Goal: Check status: Verify the current state of an ongoing process or item

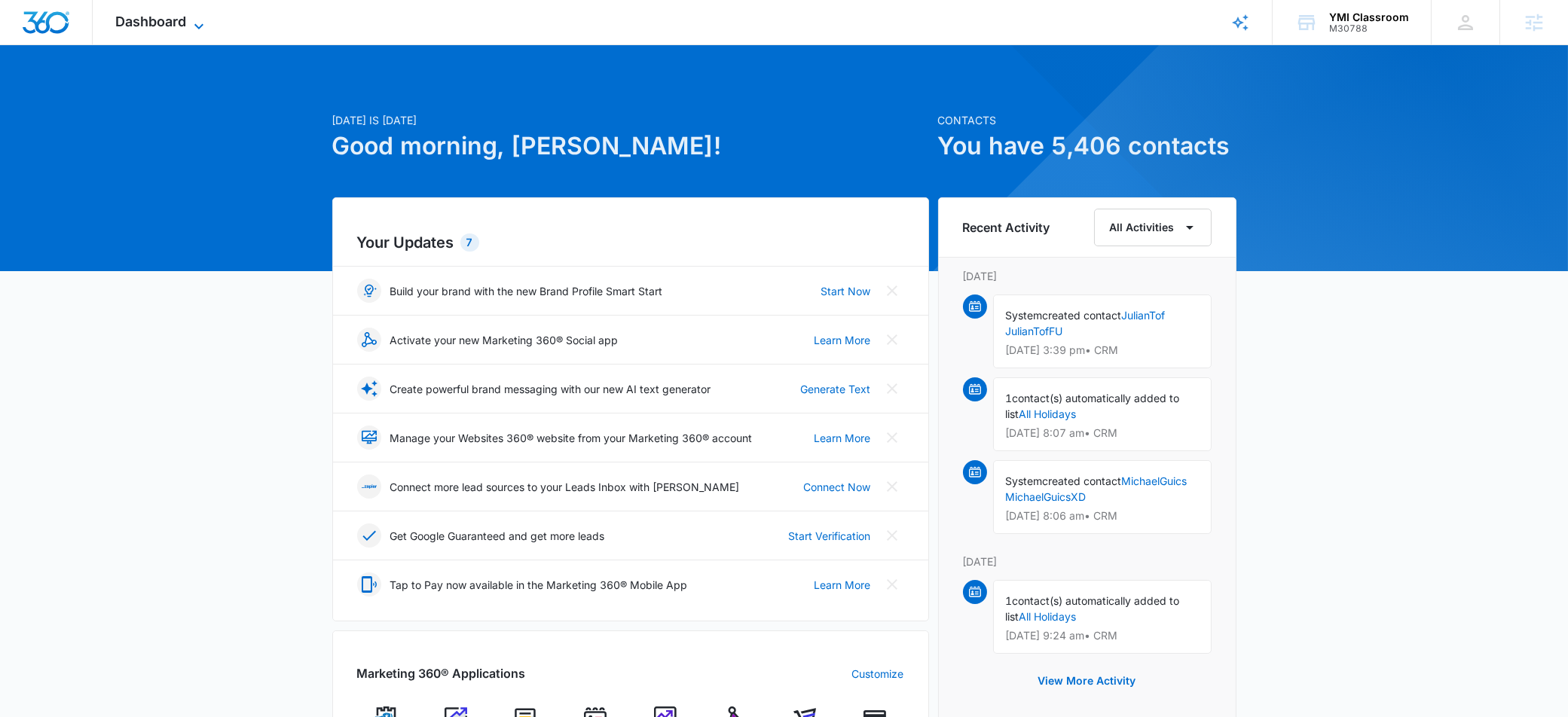
click at [150, 28] on span "Dashboard" at bounding box center [151, 22] width 71 height 16
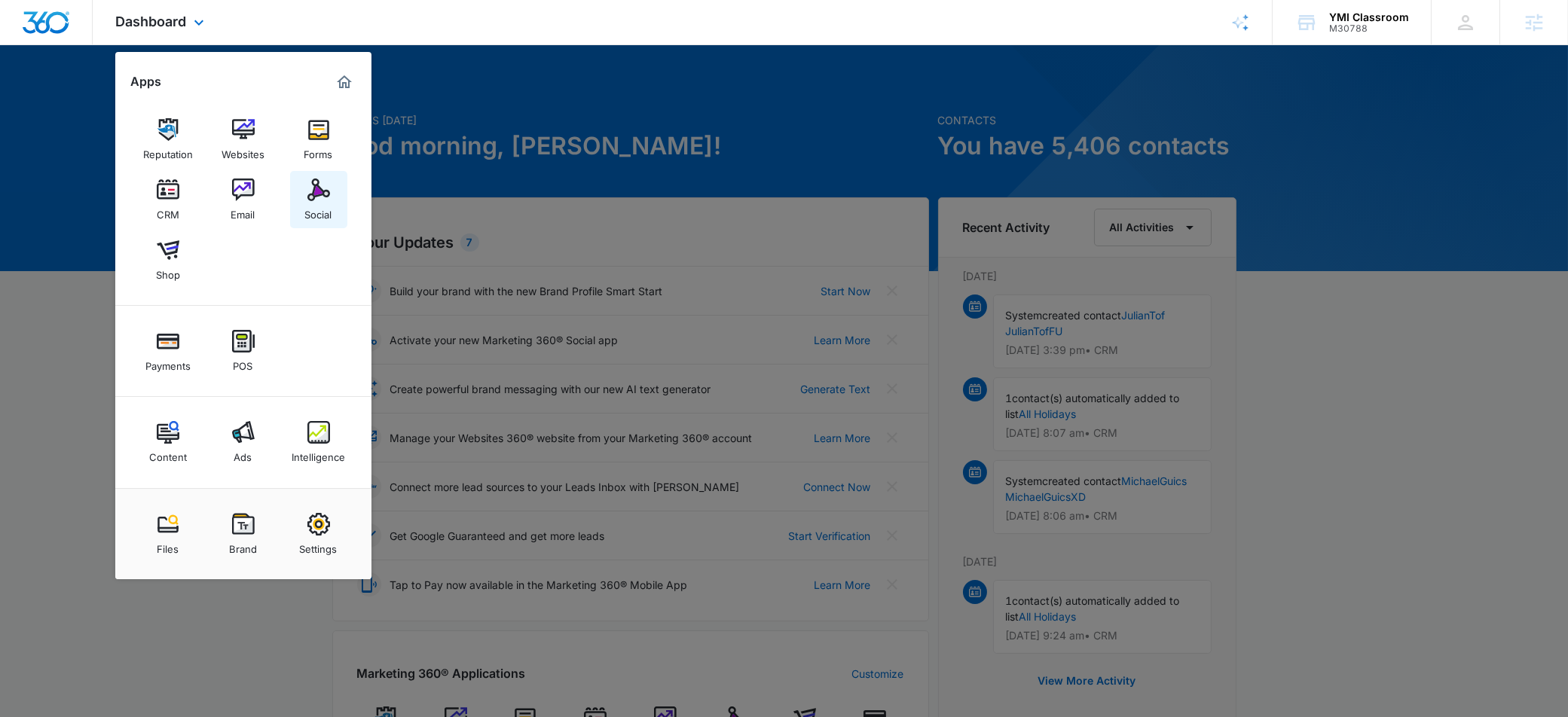
click at [318, 185] on img at bounding box center [319, 190] width 22 height 22
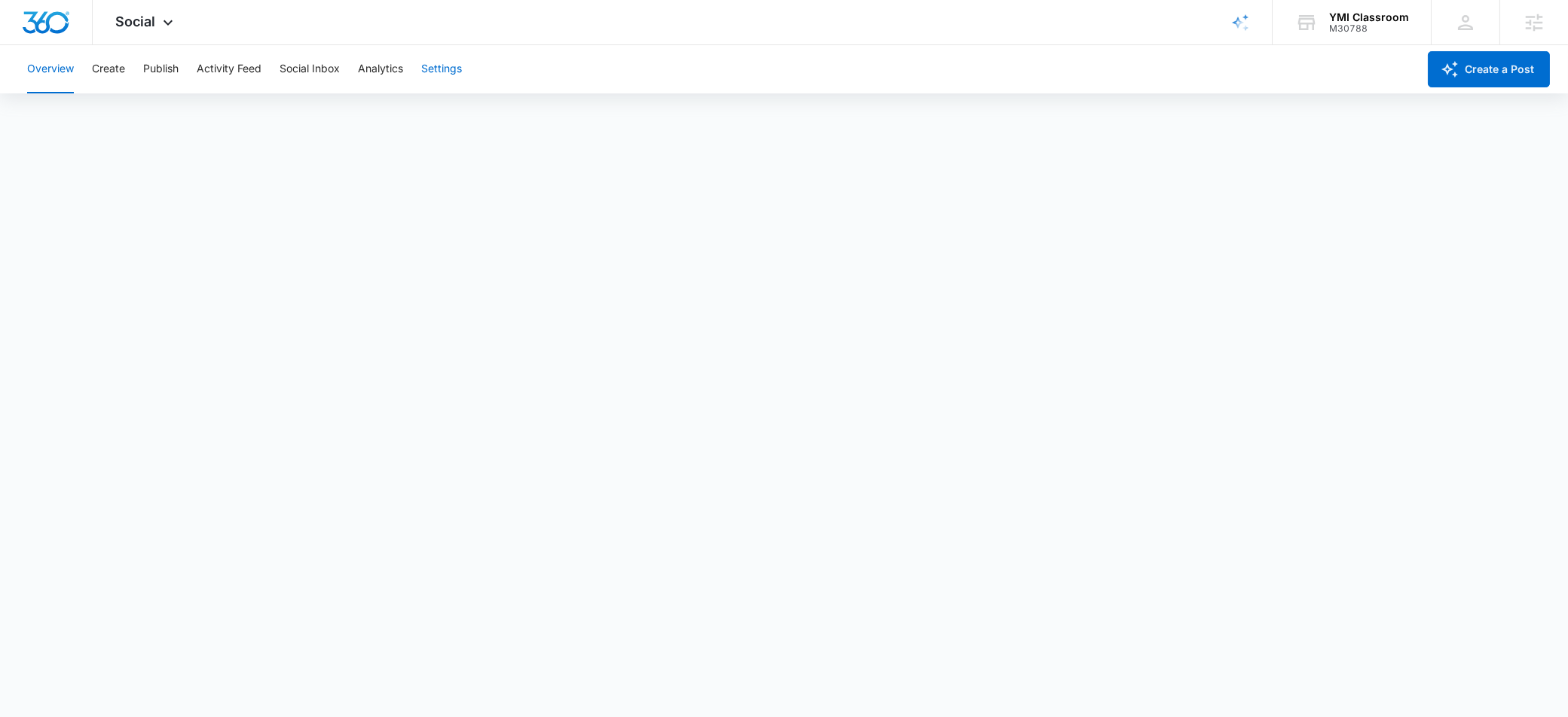
click at [441, 73] on button "Settings" at bounding box center [442, 69] width 41 height 49
click at [110, 71] on button "Create" at bounding box center [108, 69] width 33 height 49
click at [59, 61] on button "Overview" at bounding box center [50, 69] width 47 height 49
click at [111, 74] on button "Create" at bounding box center [108, 69] width 33 height 49
click at [157, 70] on button "Publish" at bounding box center [161, 69] width 36 height 49
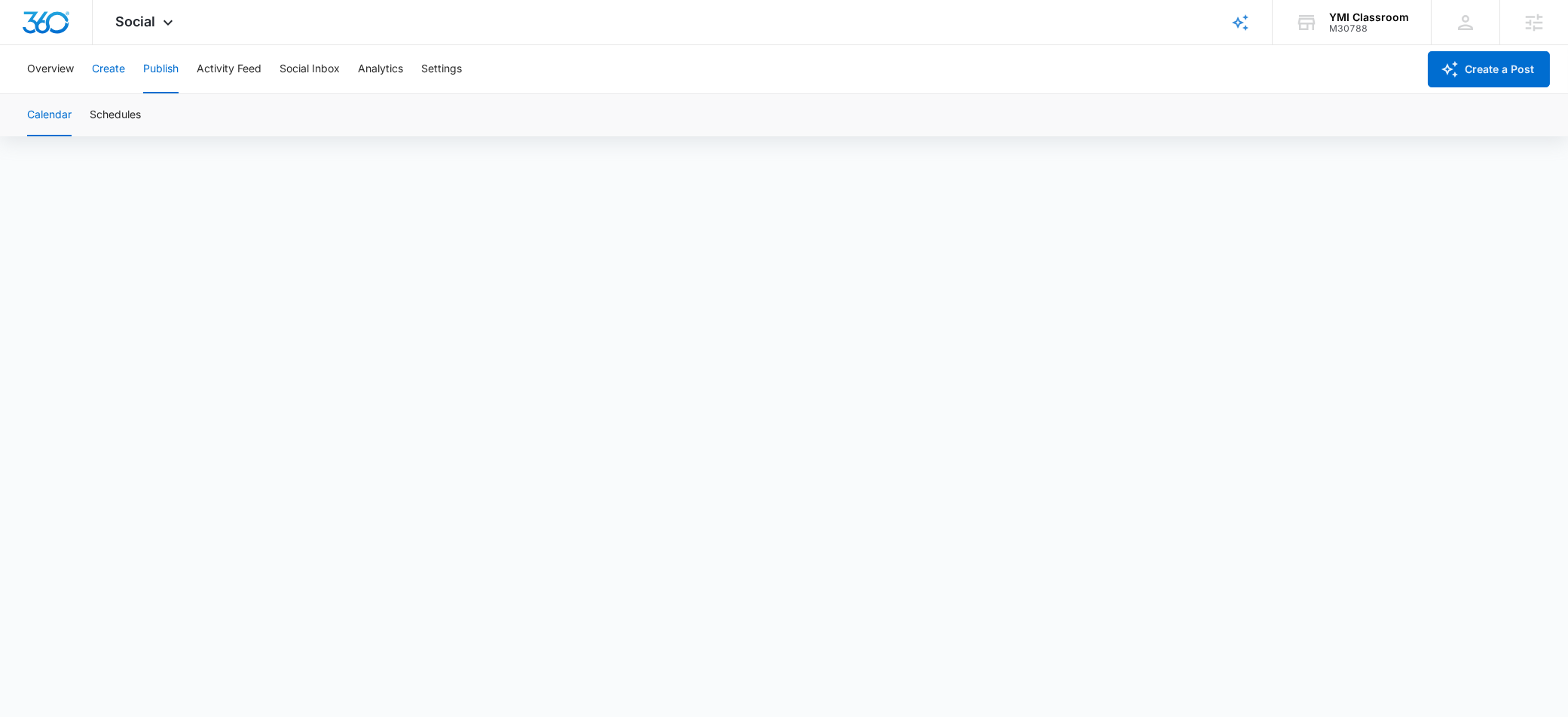
click at [102, 70] on button "Create" at bounding box center [108, 69] width 33 height 49
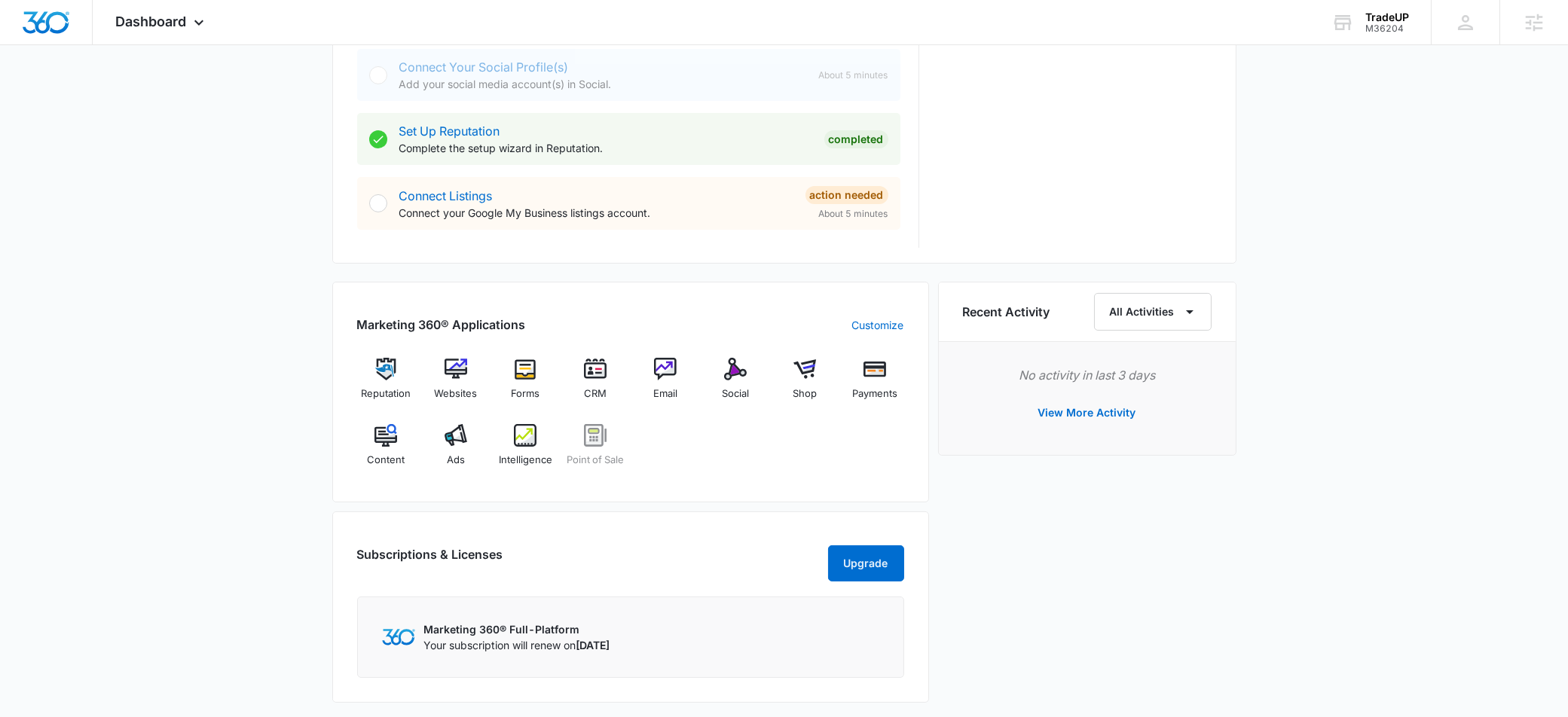
scroll to position [704, 0]
click at [472, 449] on div "Ads" at bounding box center [455, 450] width 58 height 54
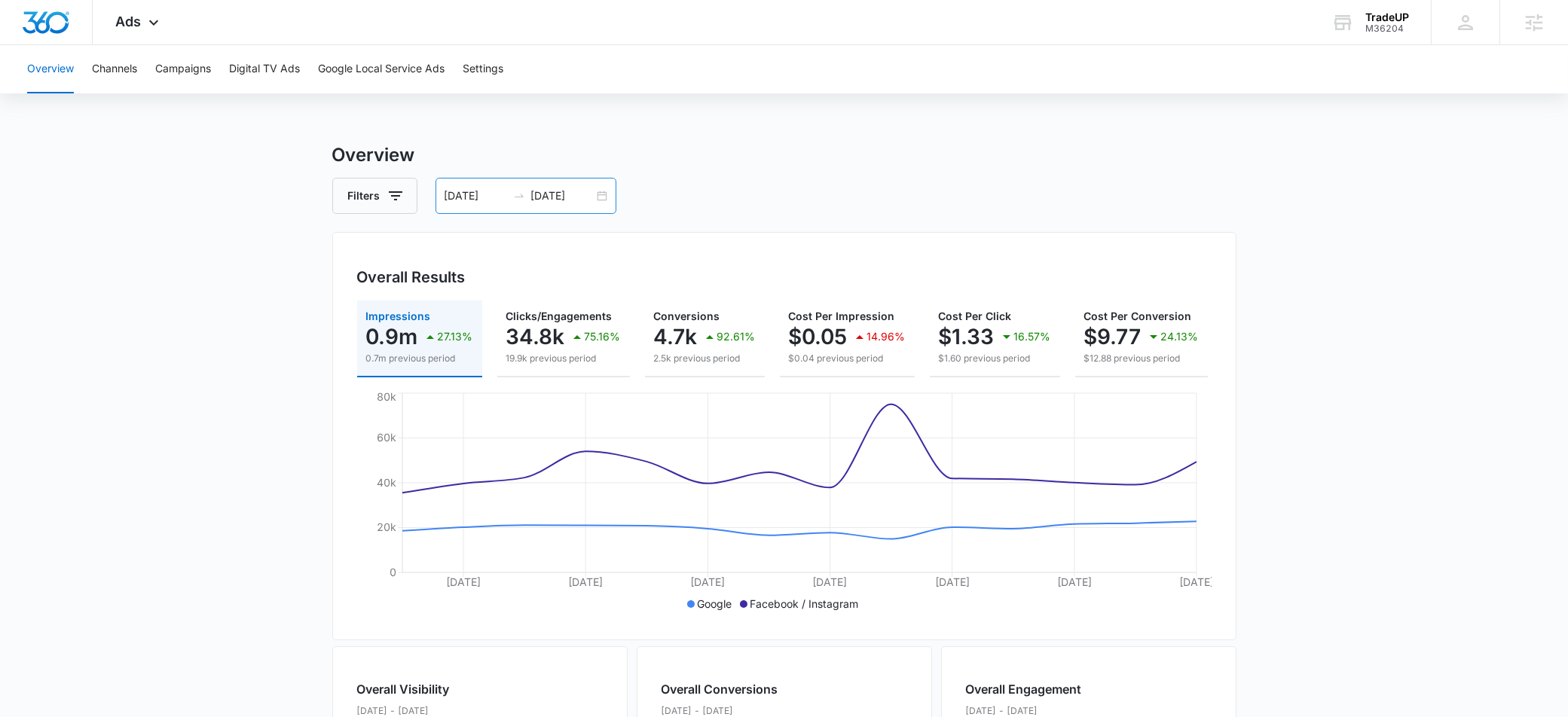
click at [555, 193] on input "08/06/2025" at bounding box center [562, 196] width 63 height 17
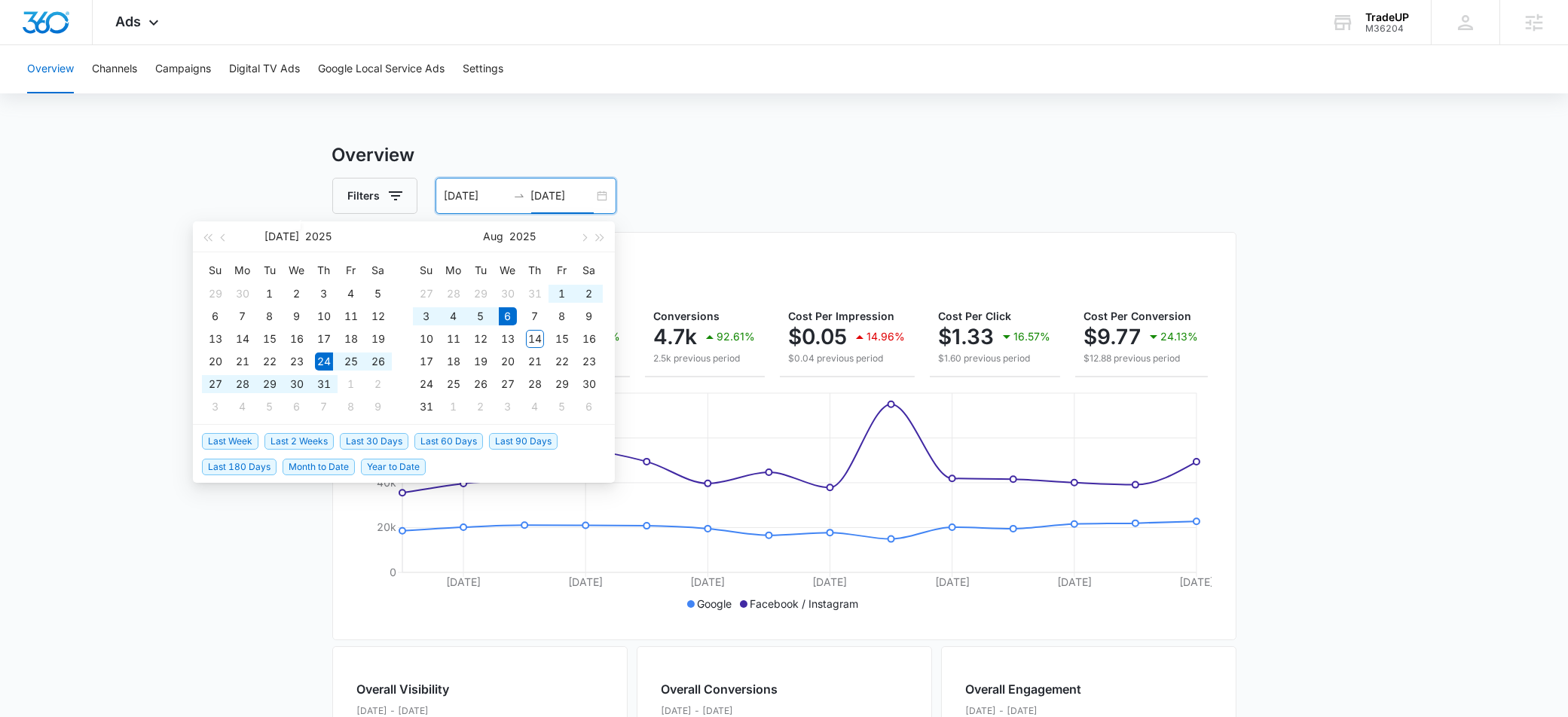
type input "08/06/2025"
click at [371, 437] on span "Last 30 Days" at bounding box center [374, 441] width 68 height 17
type input "07/15/2025"
type input "08/14/2025"
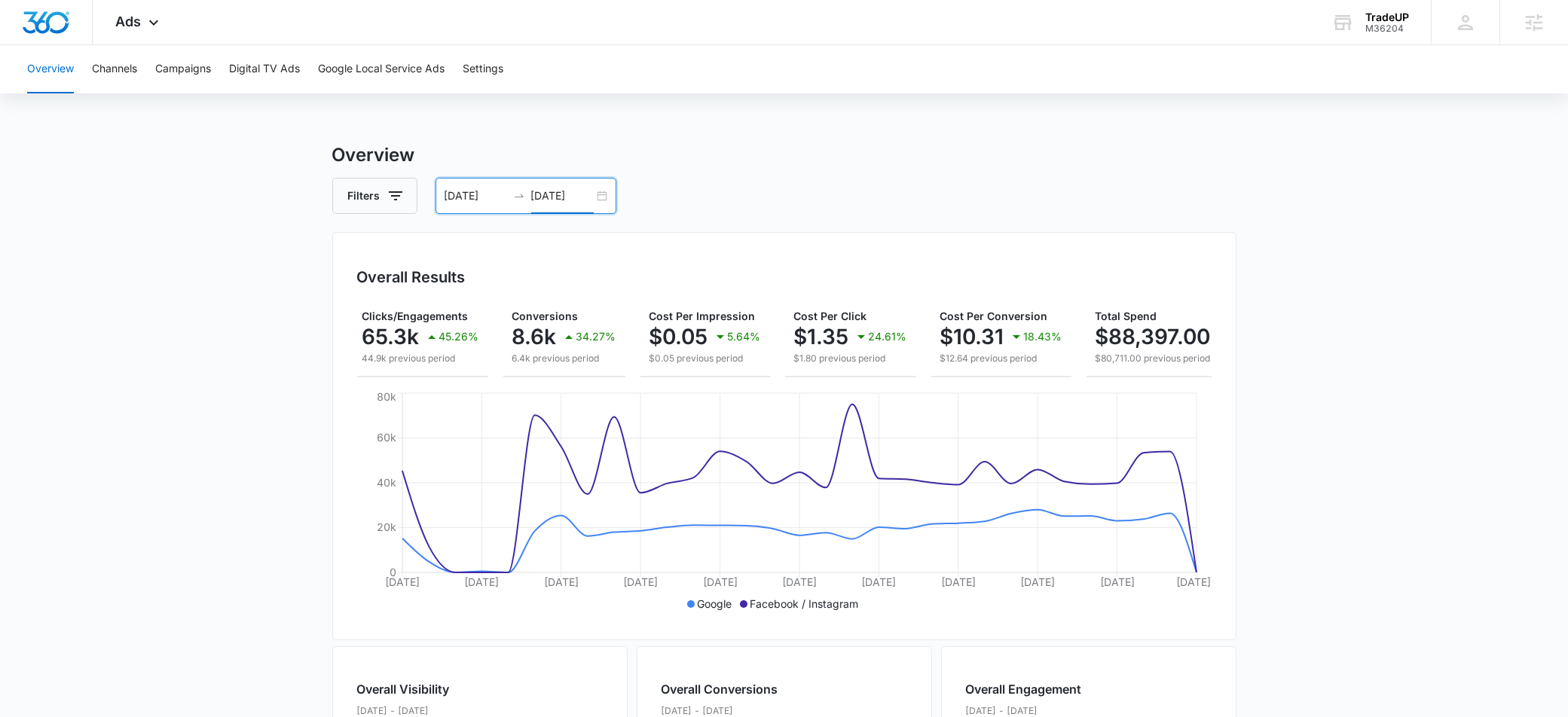
scroll to position [0, 208]
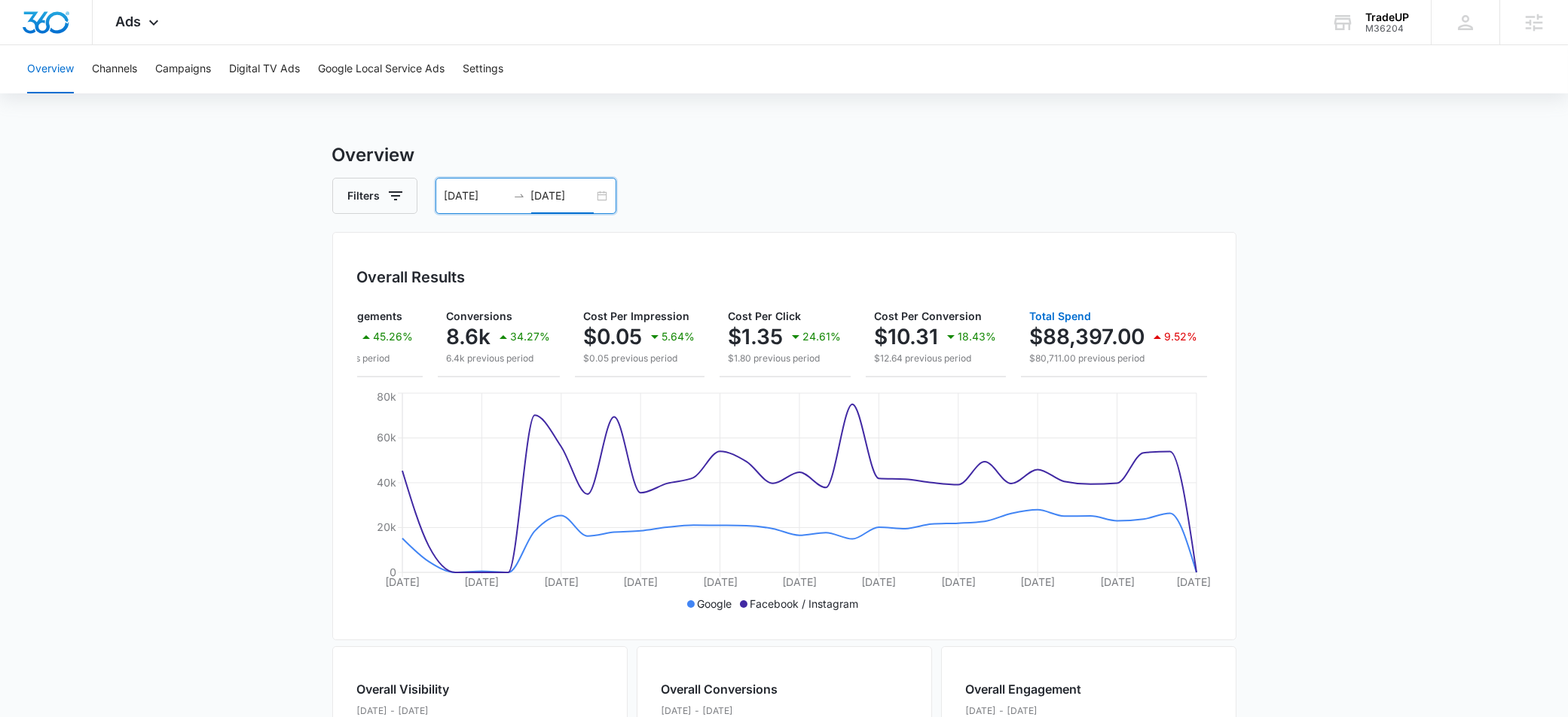
click at [1094, 344] on p "$88,397.00" at bounding box center [1087, 337] width 115 height 24
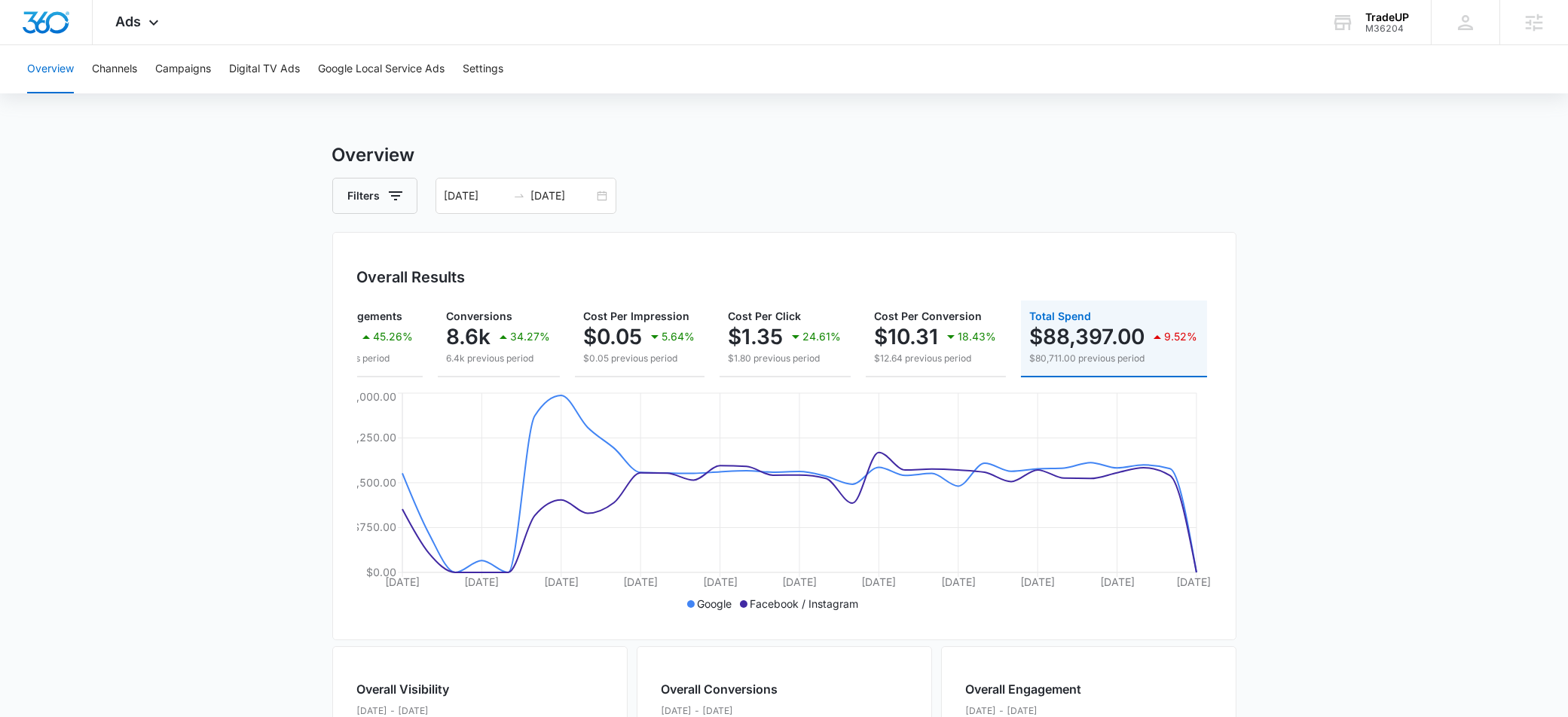
scroll to position [0, 0]
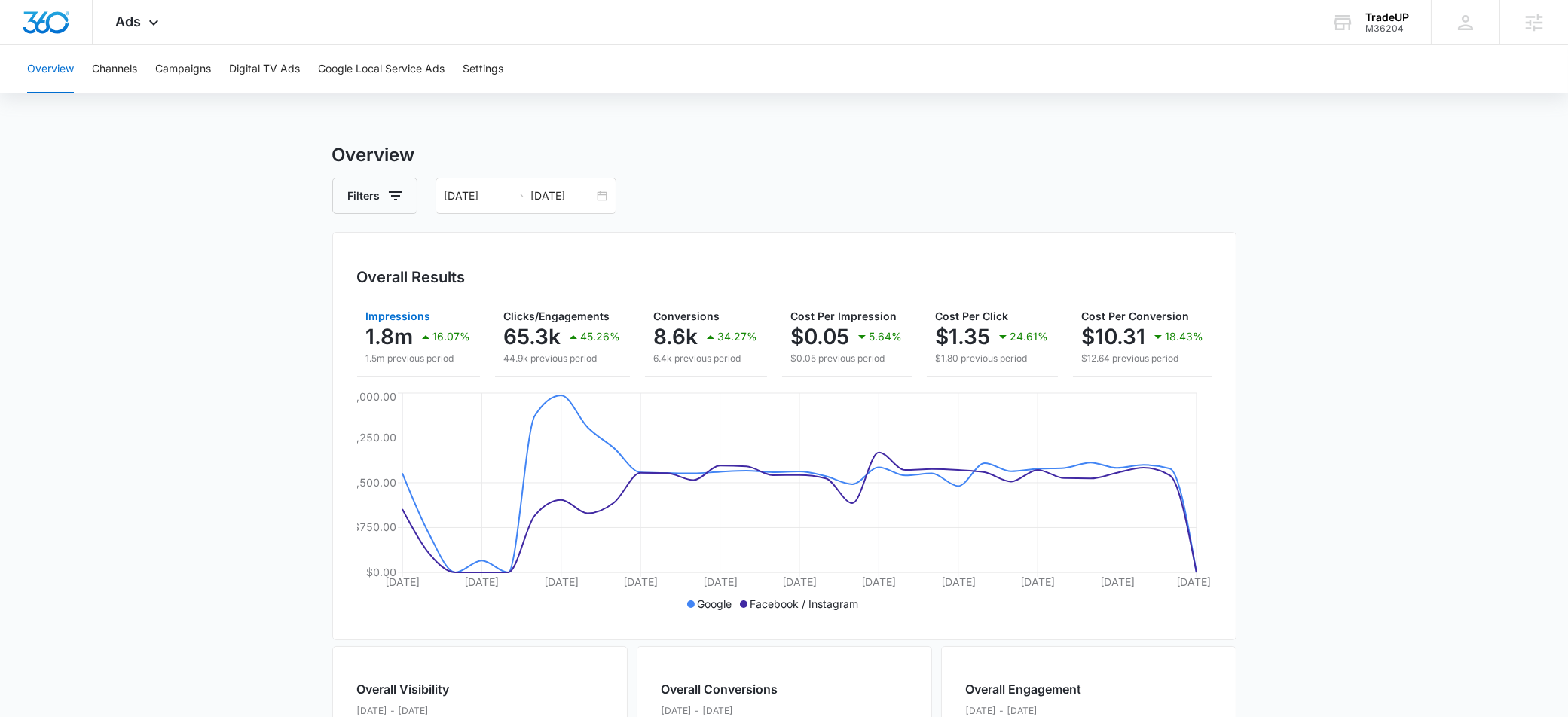
click at [393, 330] on p "1.8m" at bounding box center [390, 337] width 48 height 24
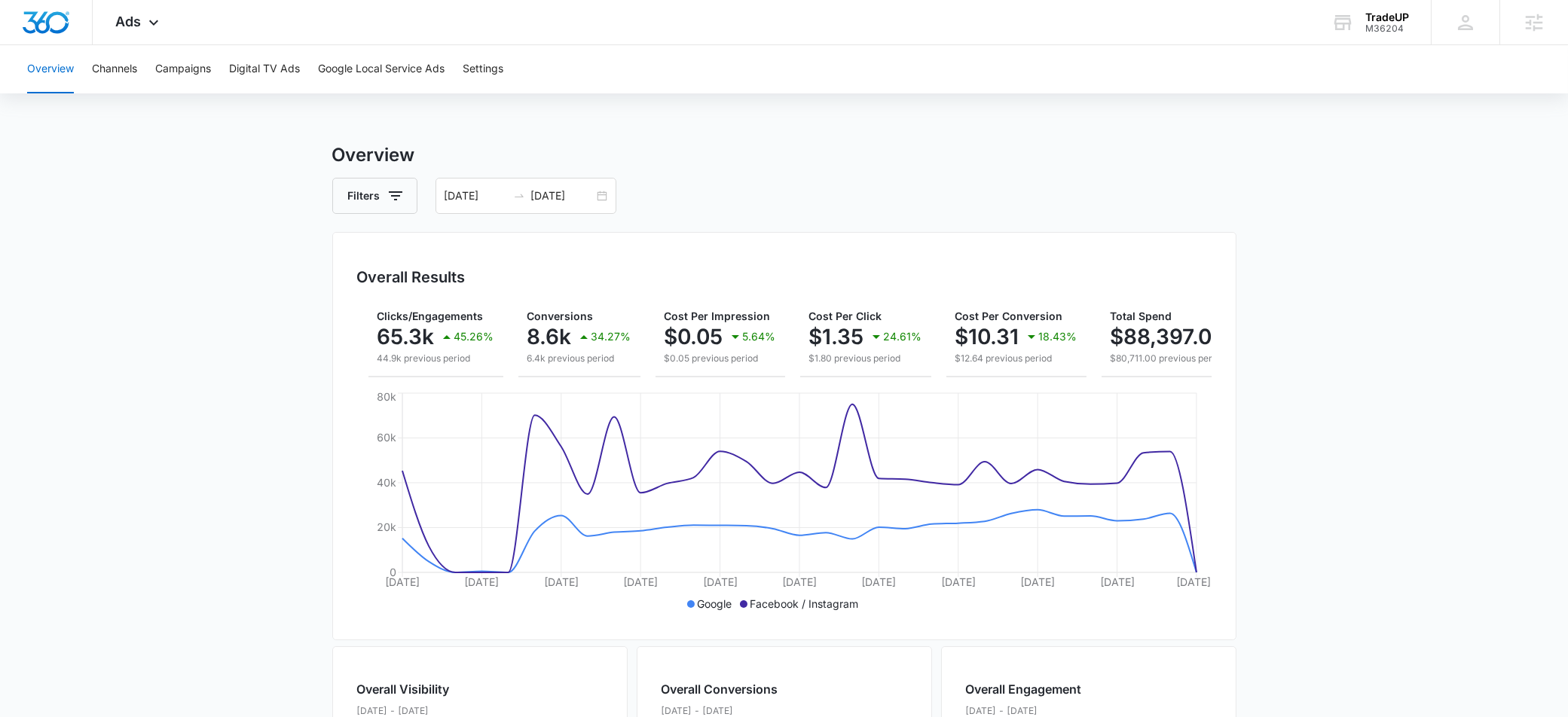
scroll to position [0, 208]
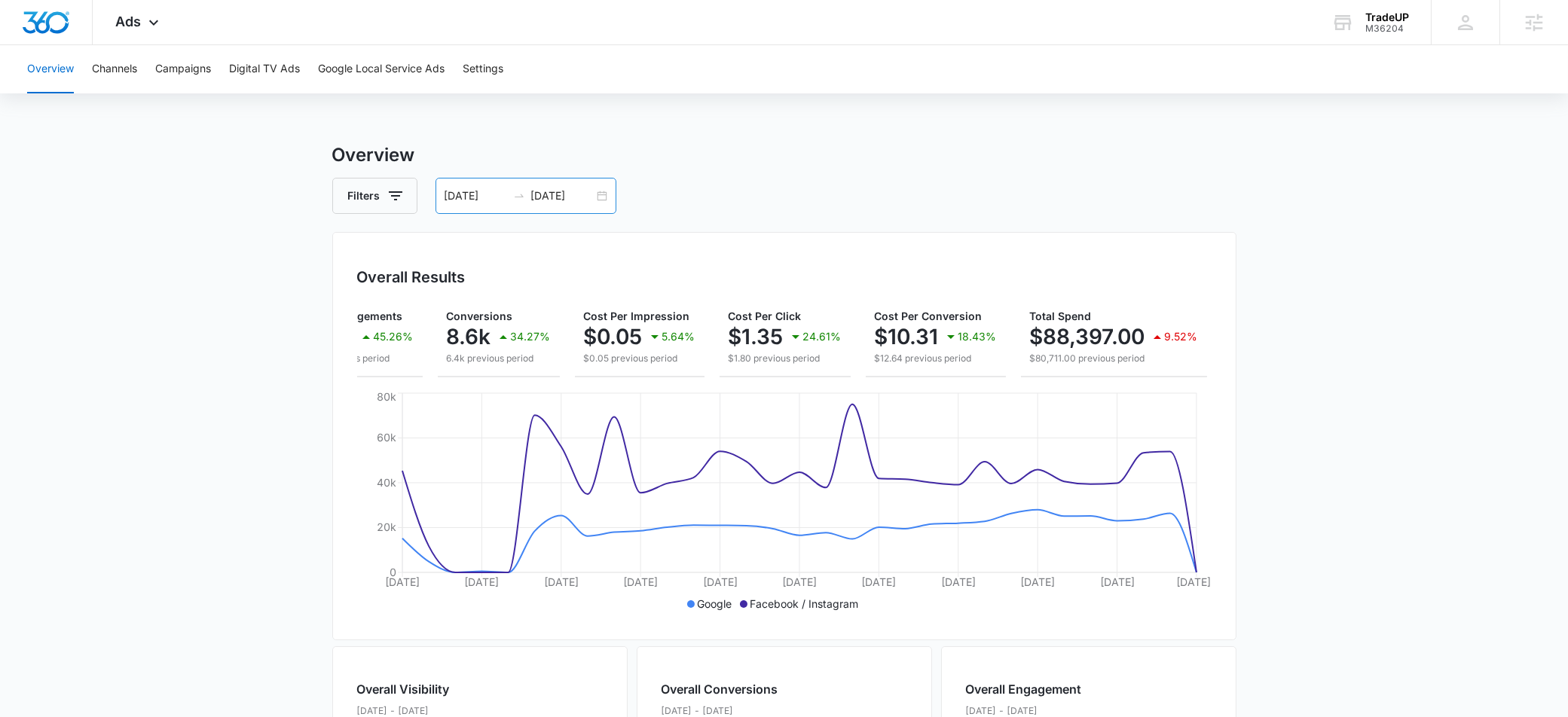
click at [454, 204] on div "07/15/2025 08/14/2025" at bounding box center [525, 195] width 180 height 36
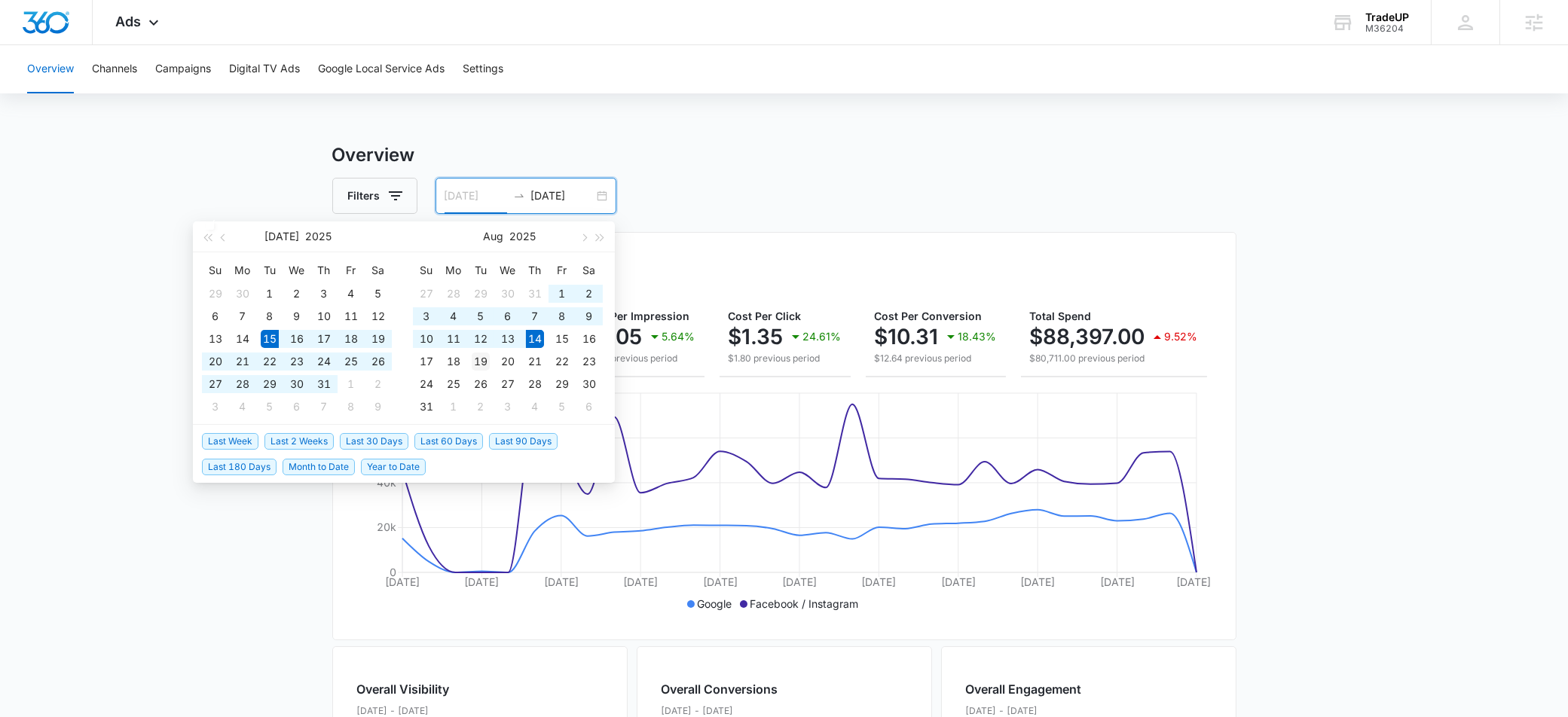
type input "08/19/2025"
click at [482, 357] on div "19" at bounding box center [481, 361] width 18 height 18
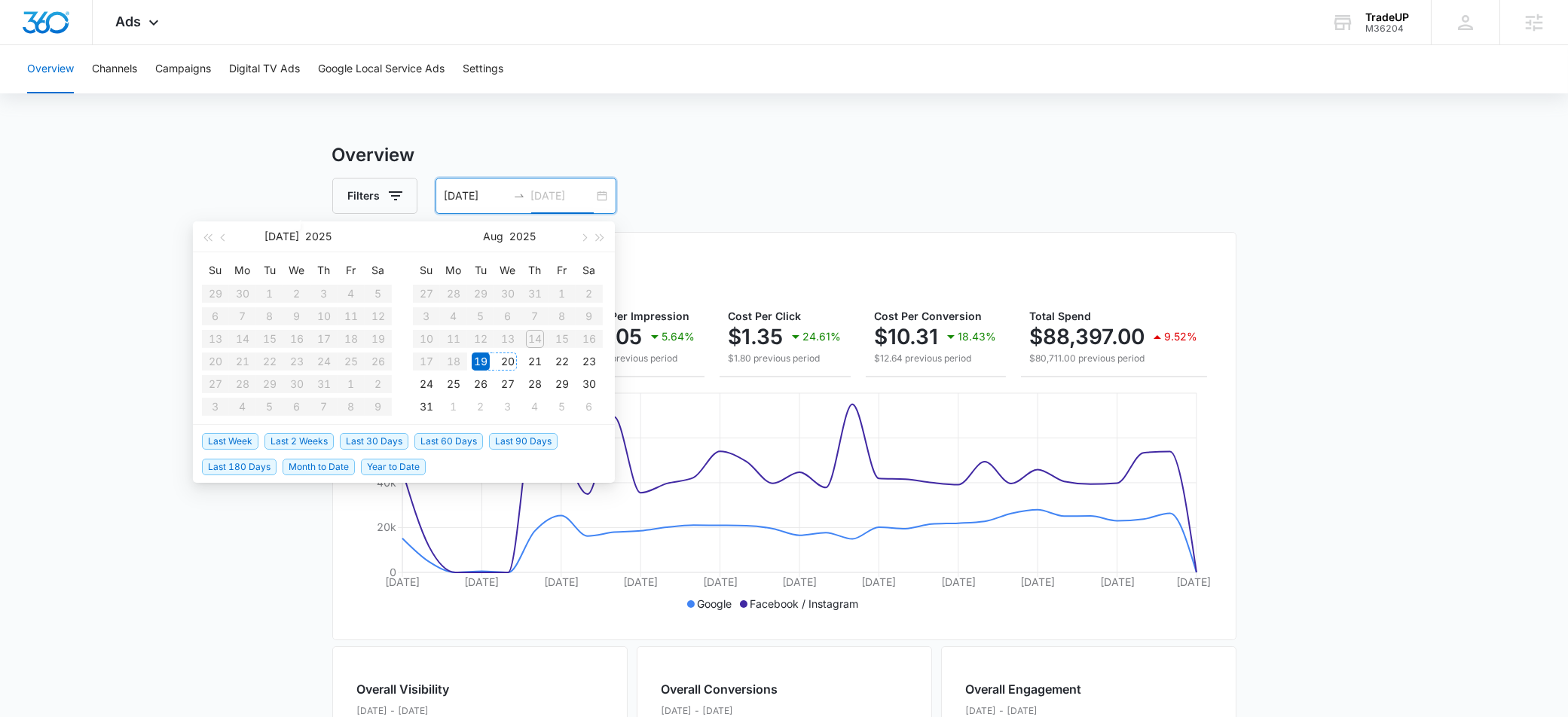
type input "[DATE]"
click at [539, 197] on input at bounding box center [562, 196] width 63 height 17
type input "08/20/2025"
type input "08/19/2025"
type input "08/20/2025"
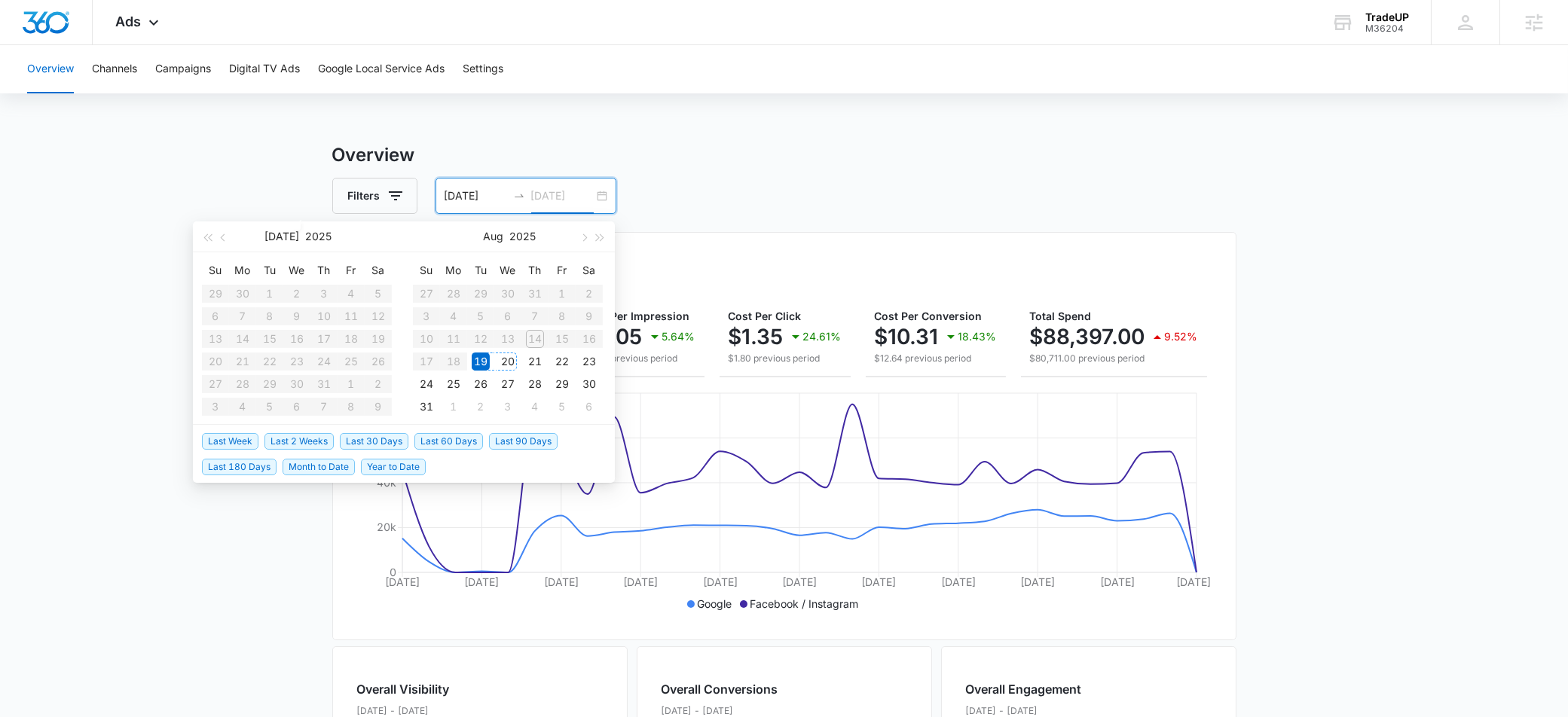
click at [504, 358] on div "20" at bounding box center [508, 361] width 18 height 18
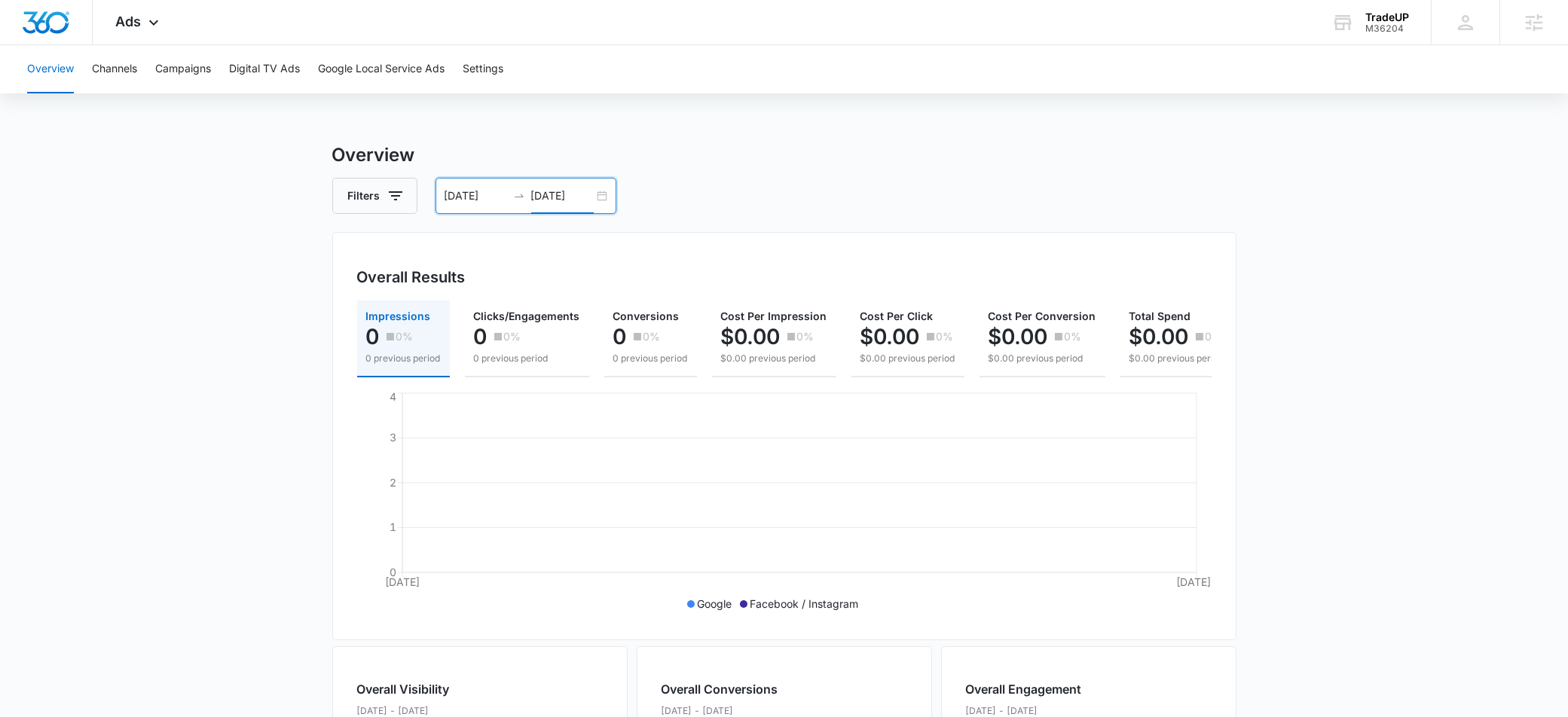
click at [472, 200] on input "08/19/2025" at bounding box center [476, 196] width 63 height 17
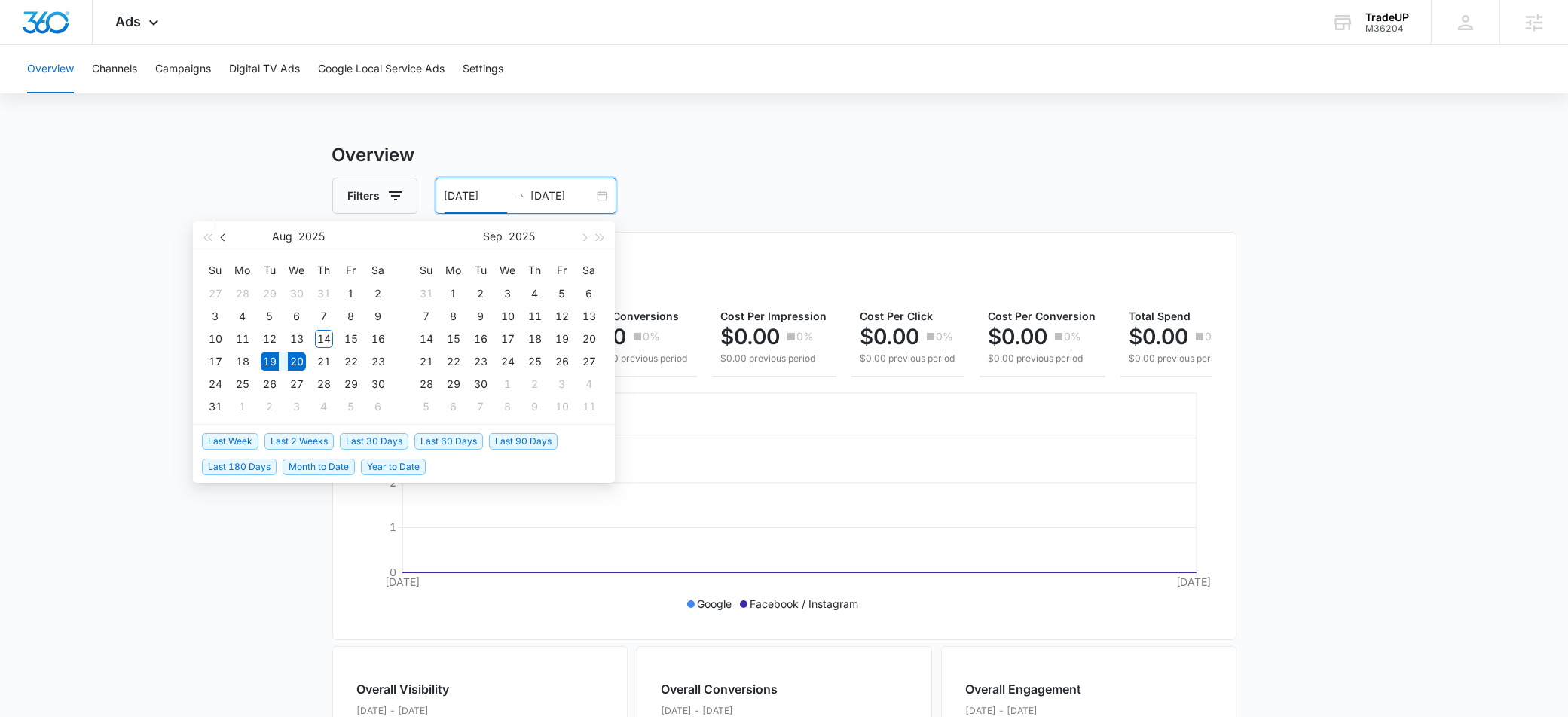
click at [229, 241] on button "button" at bounding box center [224, 237] width 17 height 30
type input "[DATE]"
click at [374, 337] on div "19" at bounding box center [378, 338] width 18 height 18
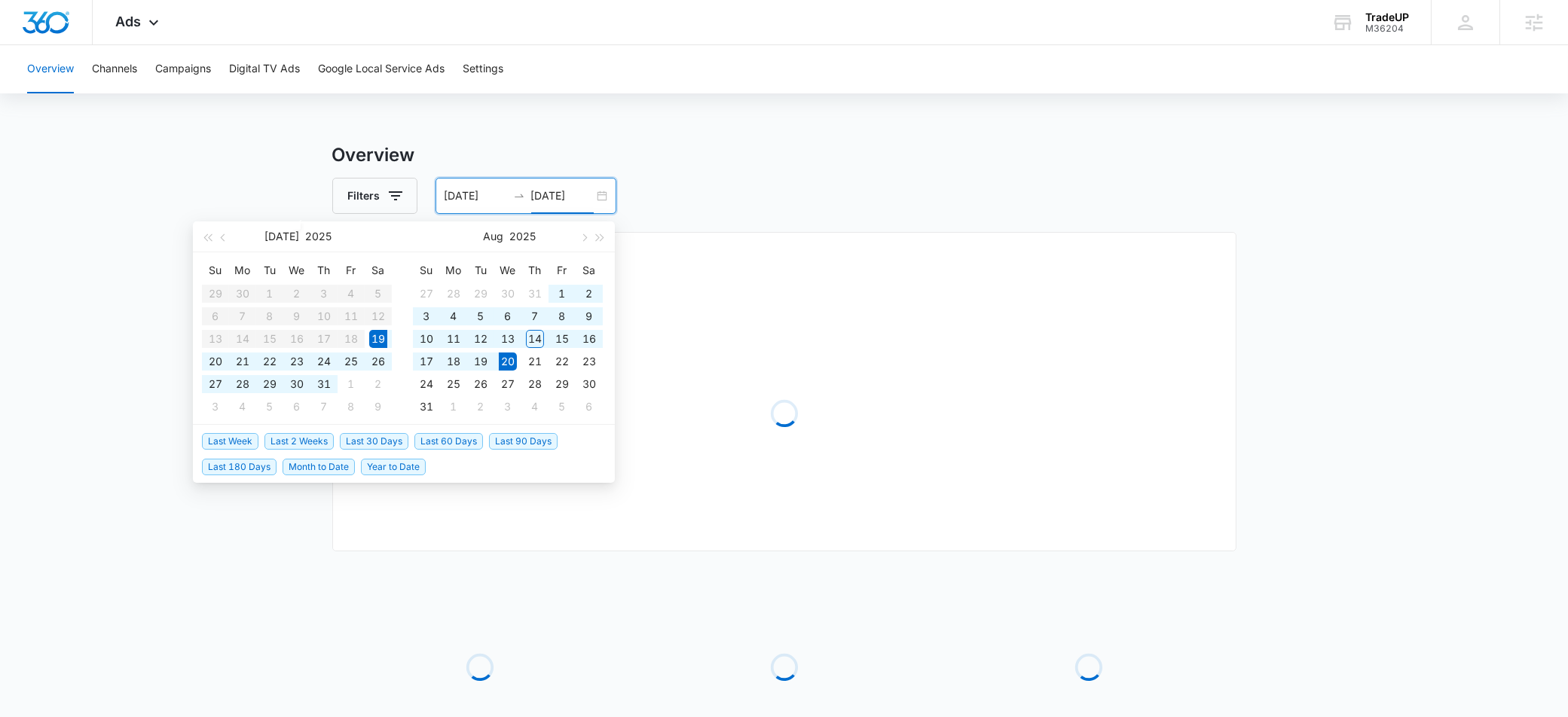
click at [566, 191] on input "08/20/2025" at bounding box center [562, 196] width 63 height 17
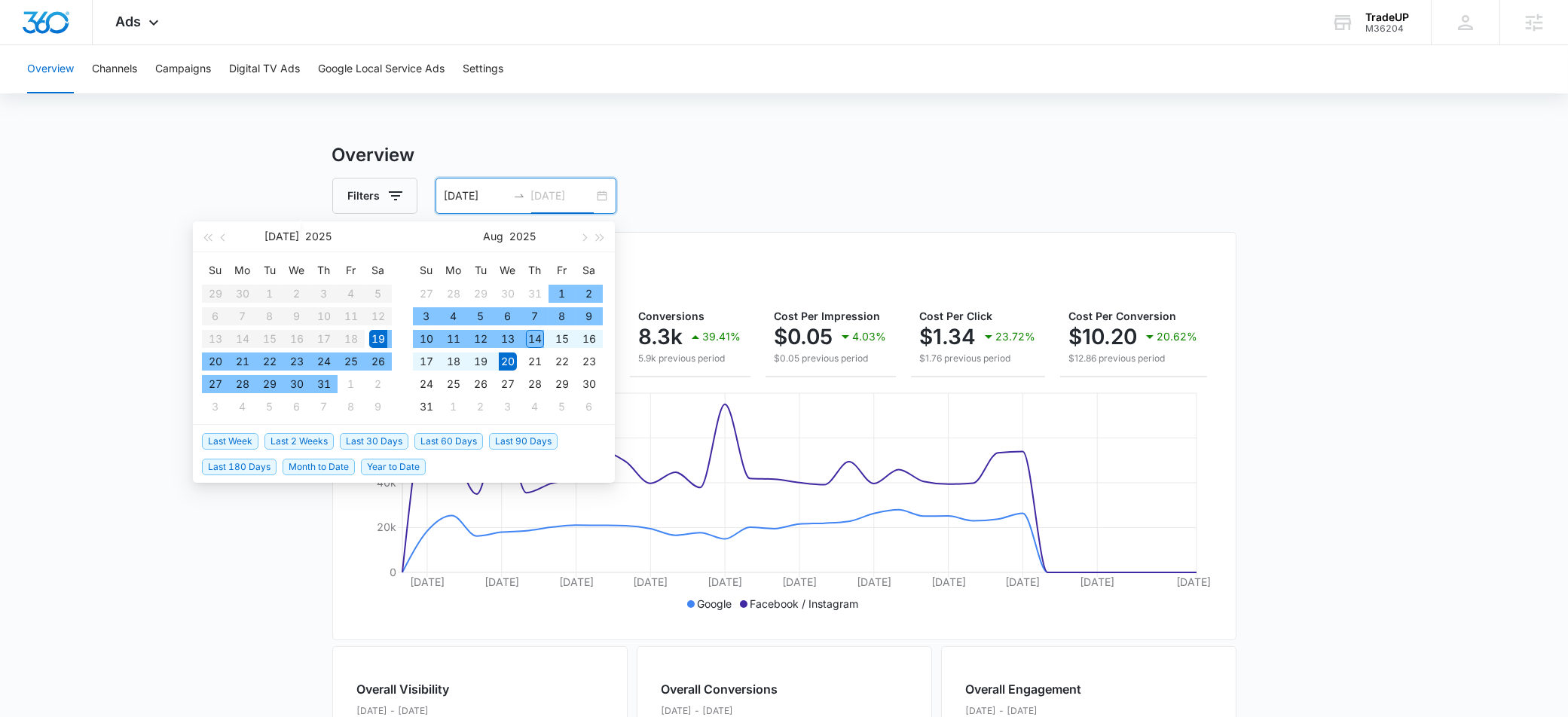
click at [537, 337] on div "14" at bounding box center [535, 338] width 18 height 18
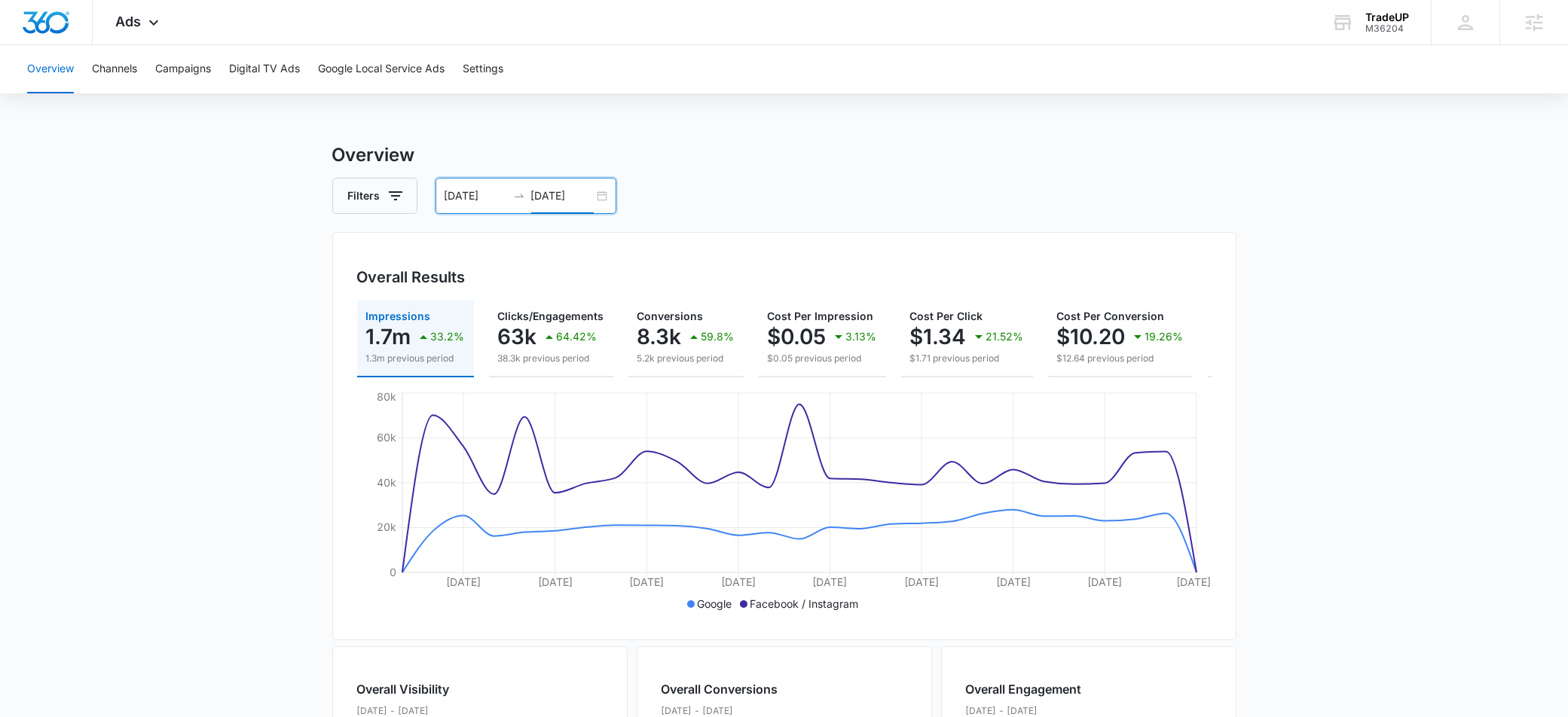
click at [567, 194] on input "[DATE]" at bounding box center [562, 196] width 63 height 17
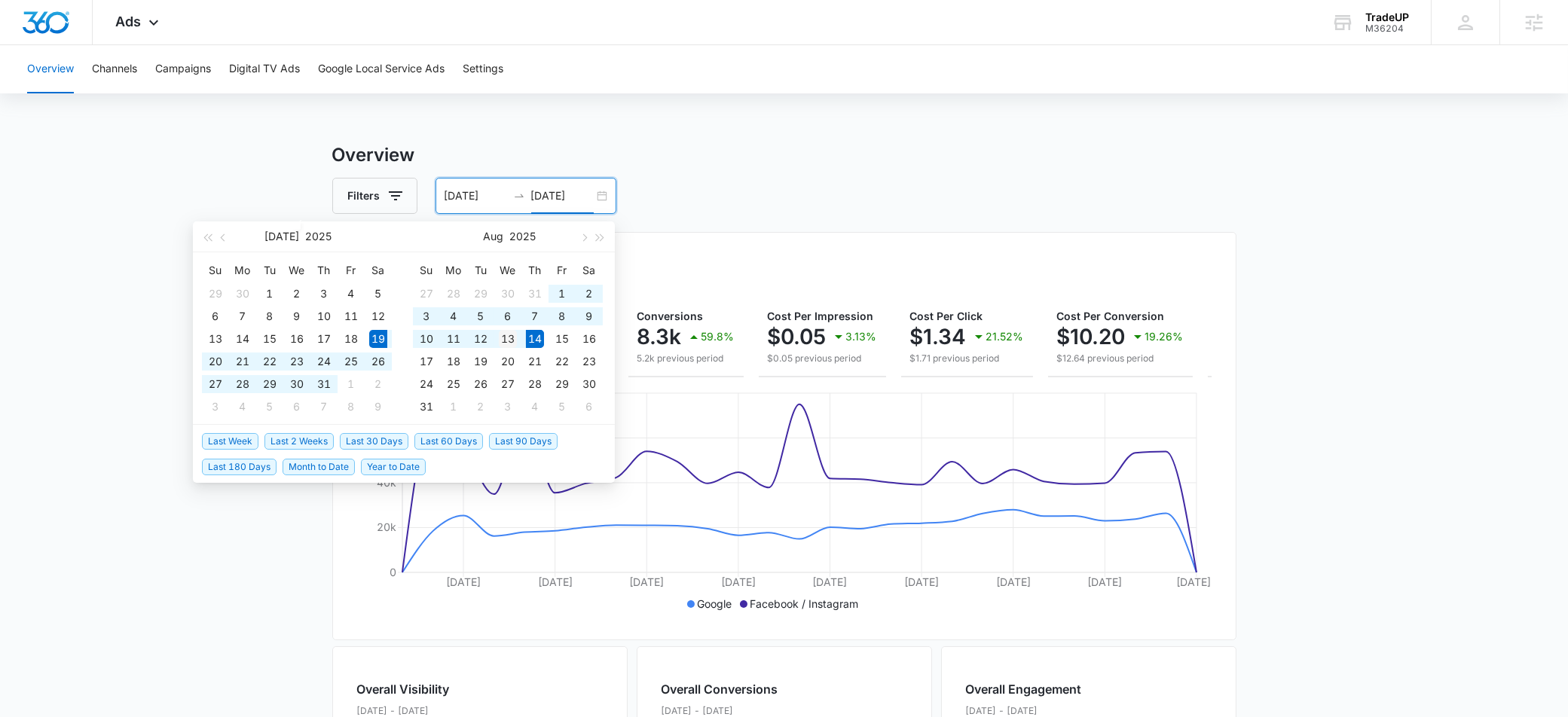
type input "[DATE]"
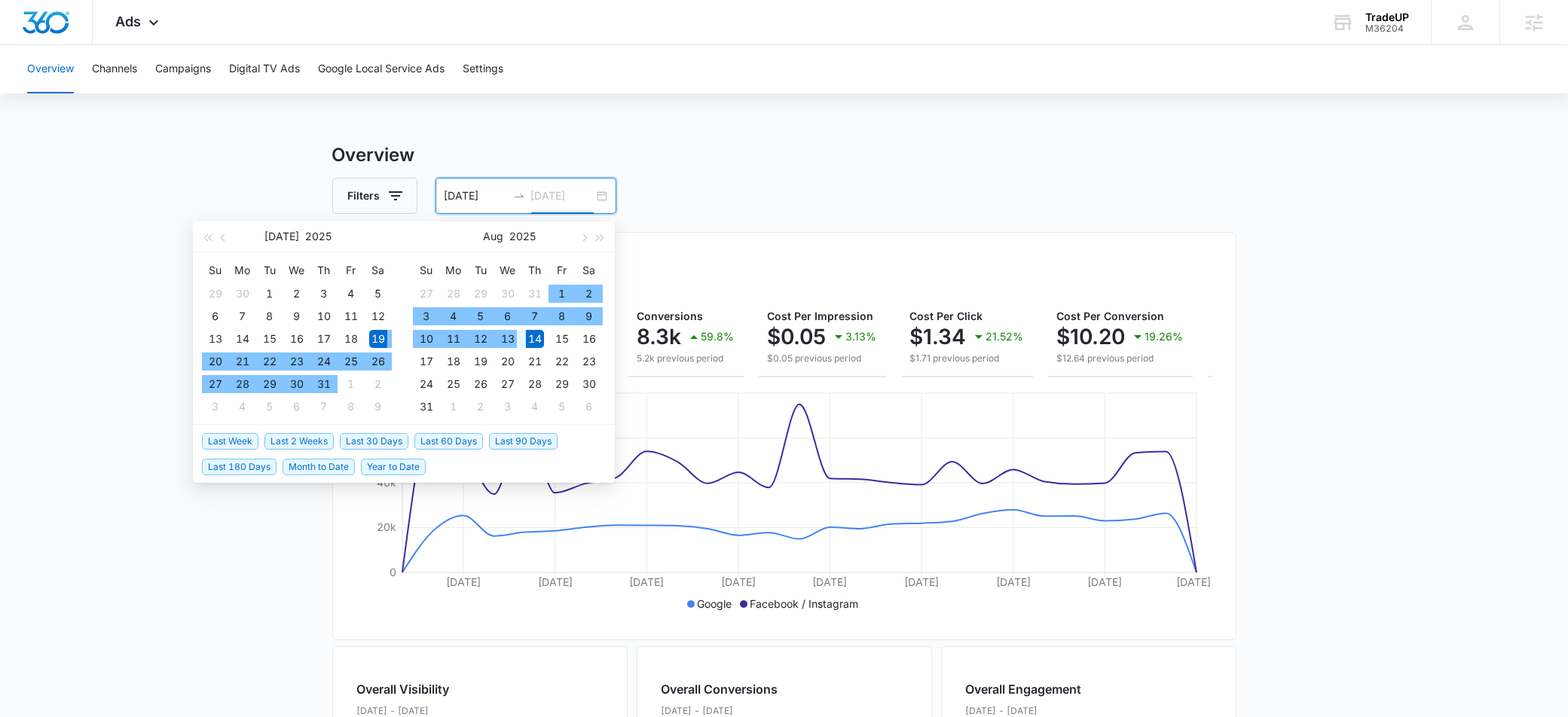
click at [507, 338] on div "13" at bounding box center [508, 338] width 18 height 18
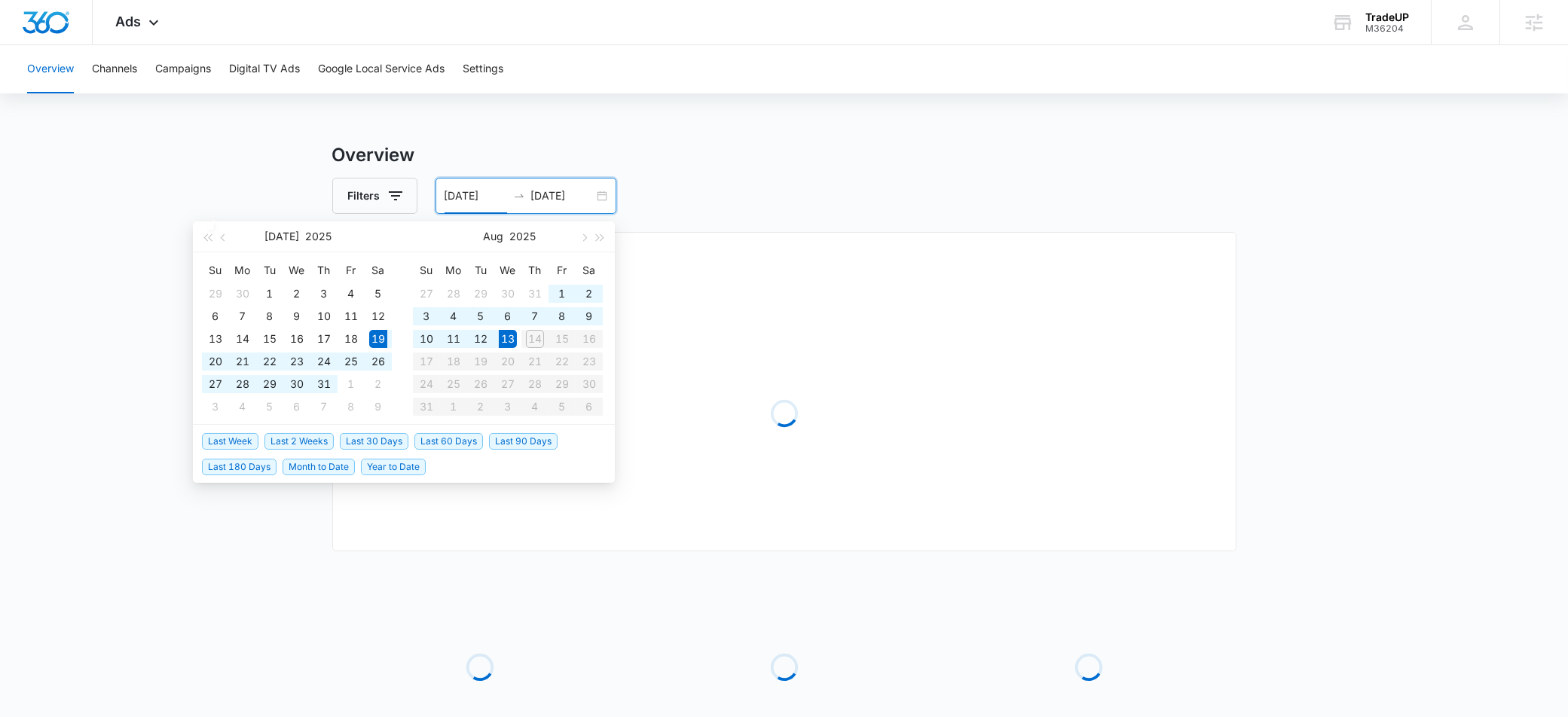
click at [1424, 474] on main "Overview Filters 07/19/2025 08/13/2025 Overall Results Loading Loading Loading …" at bounding box center [784, 489] width 1568 height 694
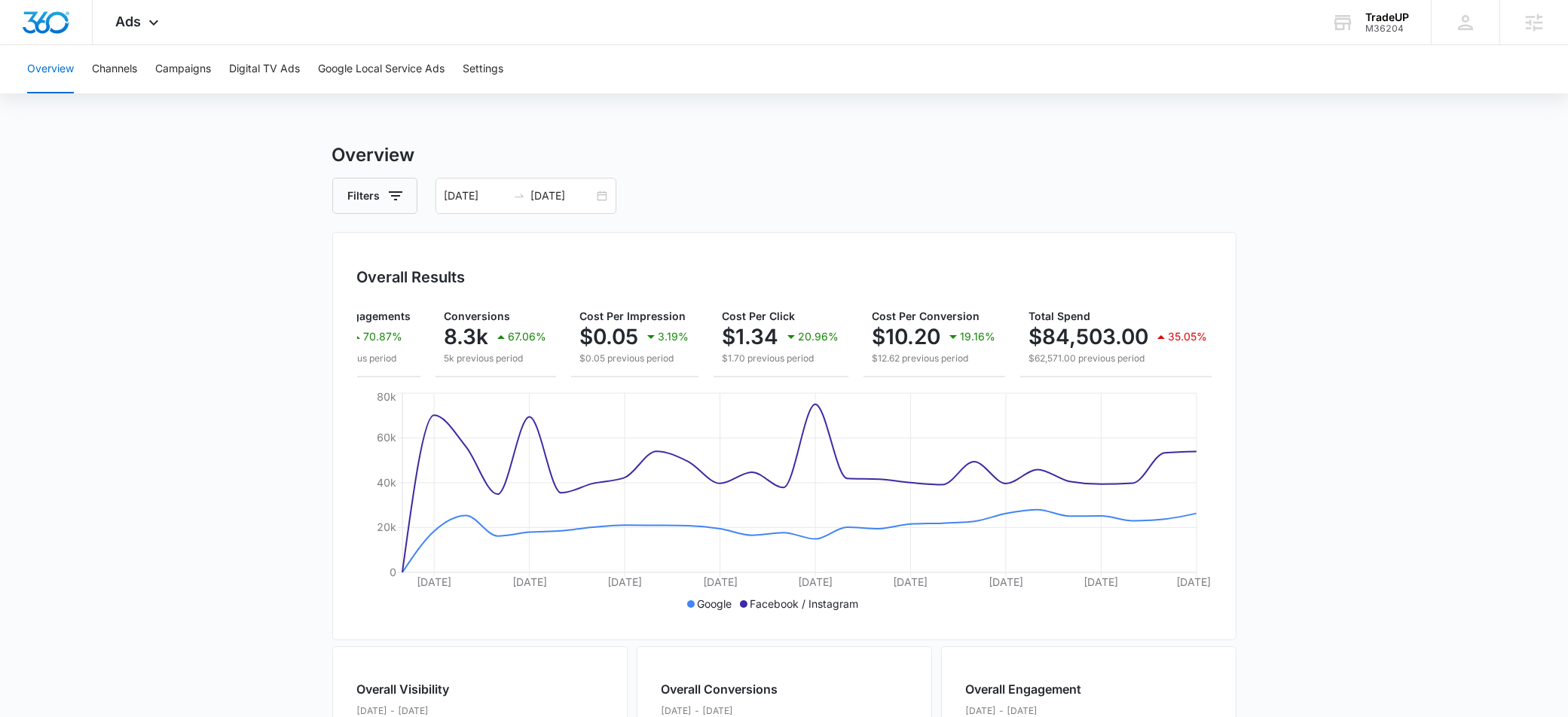
scroll to position [0, 202]
click at [139, 36] on div "Ads Apps Reputation Websites Forms CRM Email Social Shop Payments POS Content A…" at bounding box center [138, 22] width 93 height 45
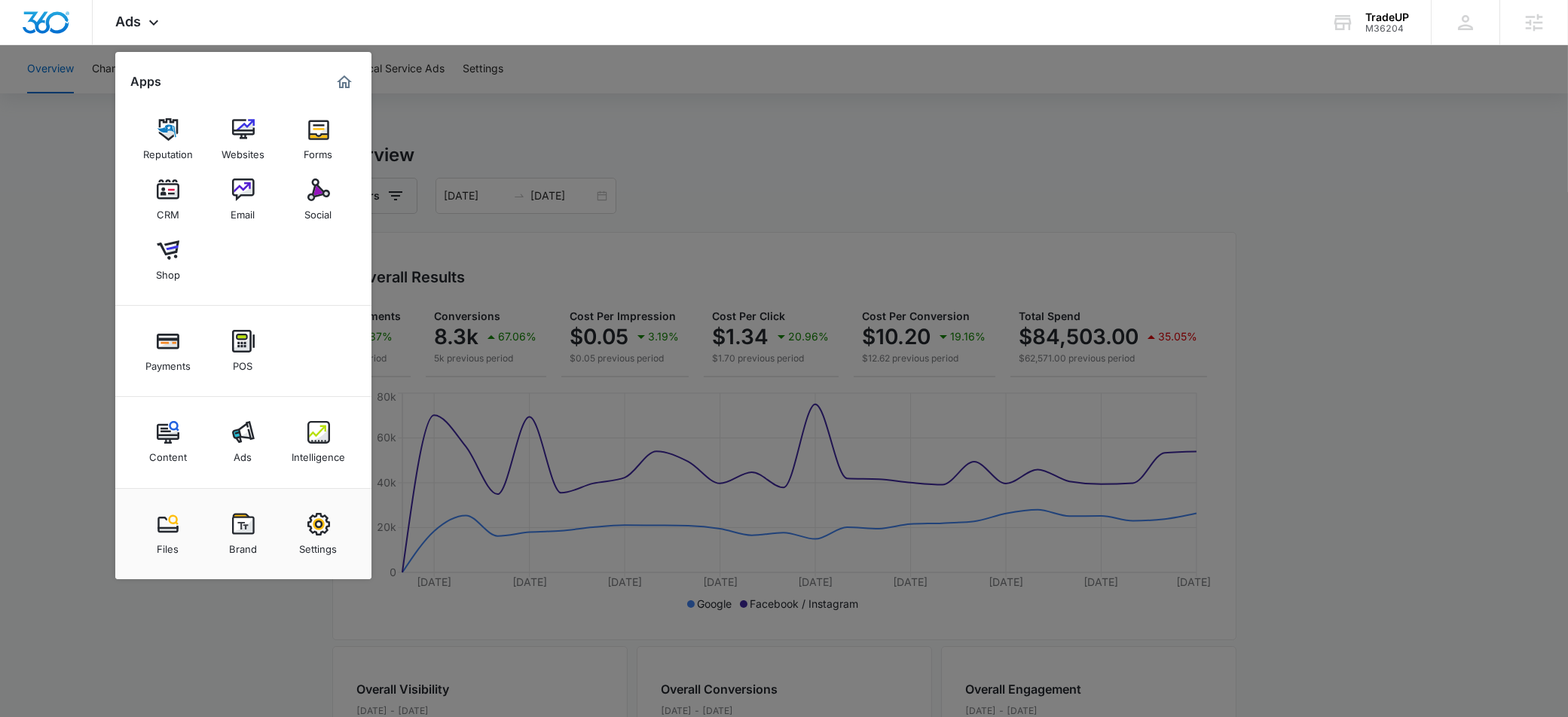
click at [641, 130] on div at bounding box center [784, 358] width 1568 height 717
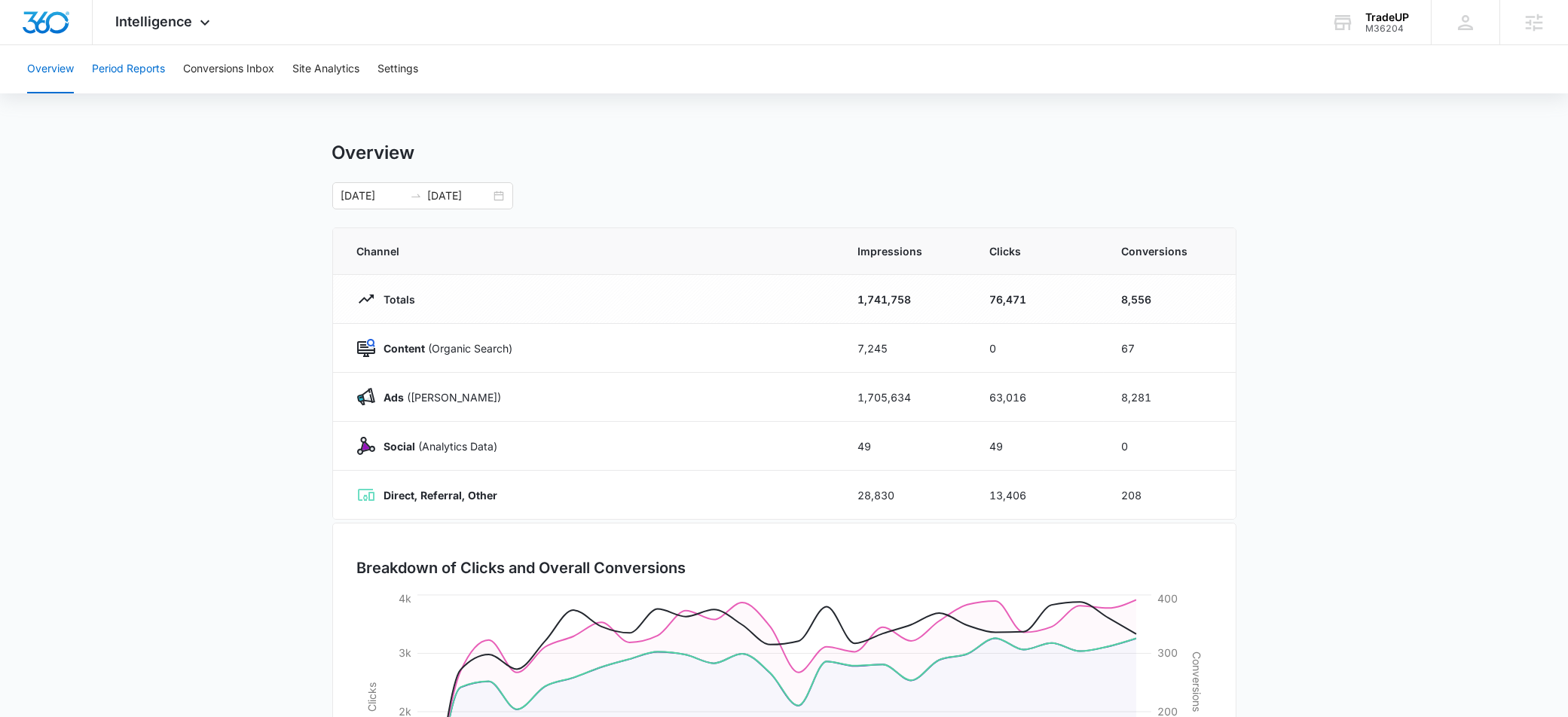
click at [123, 64] on button "Period Reports" at bounding box center [128, 69] width 73 height 49
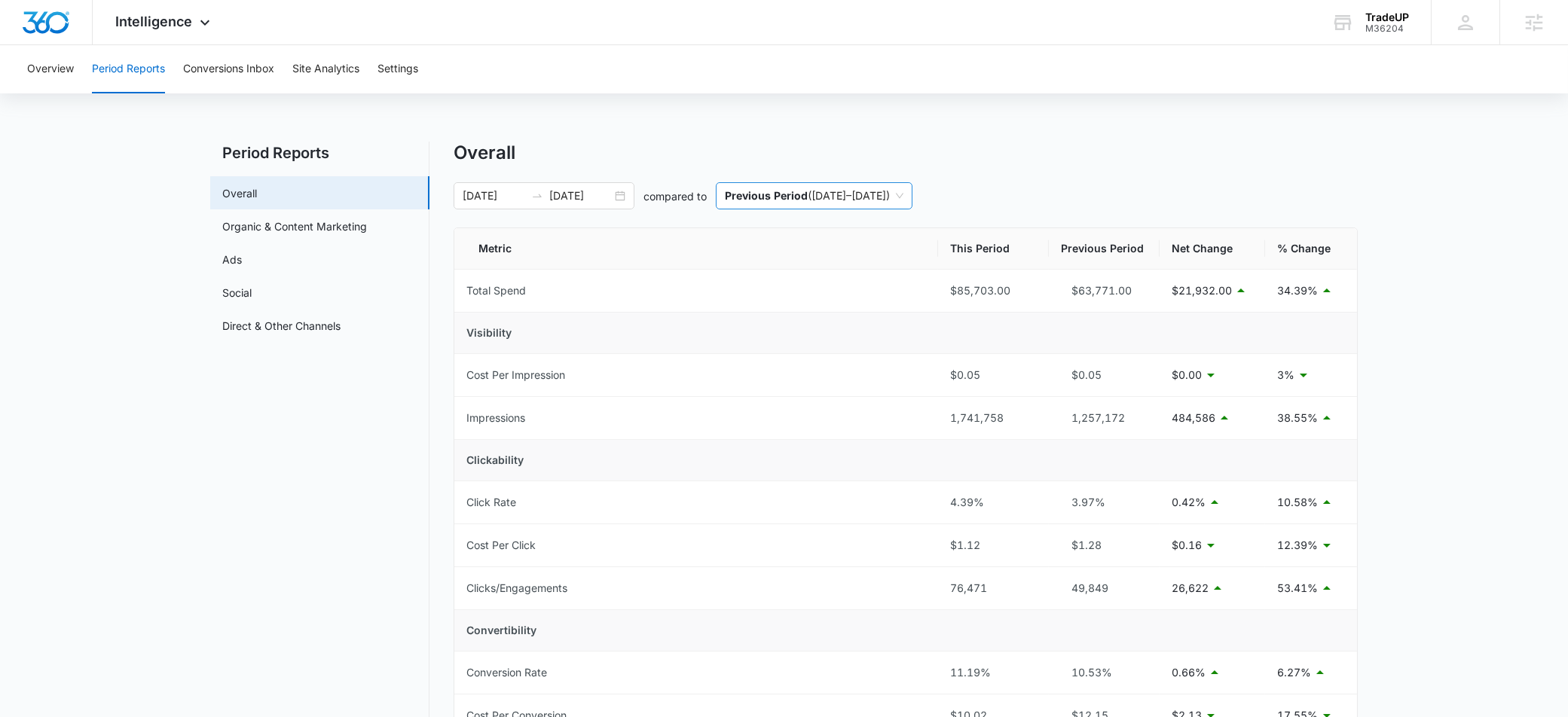
click at [896, 208] on div "Previous Period ( [DATE] – [DATE] )" at bounding box center [814, 195] width 196 height 27
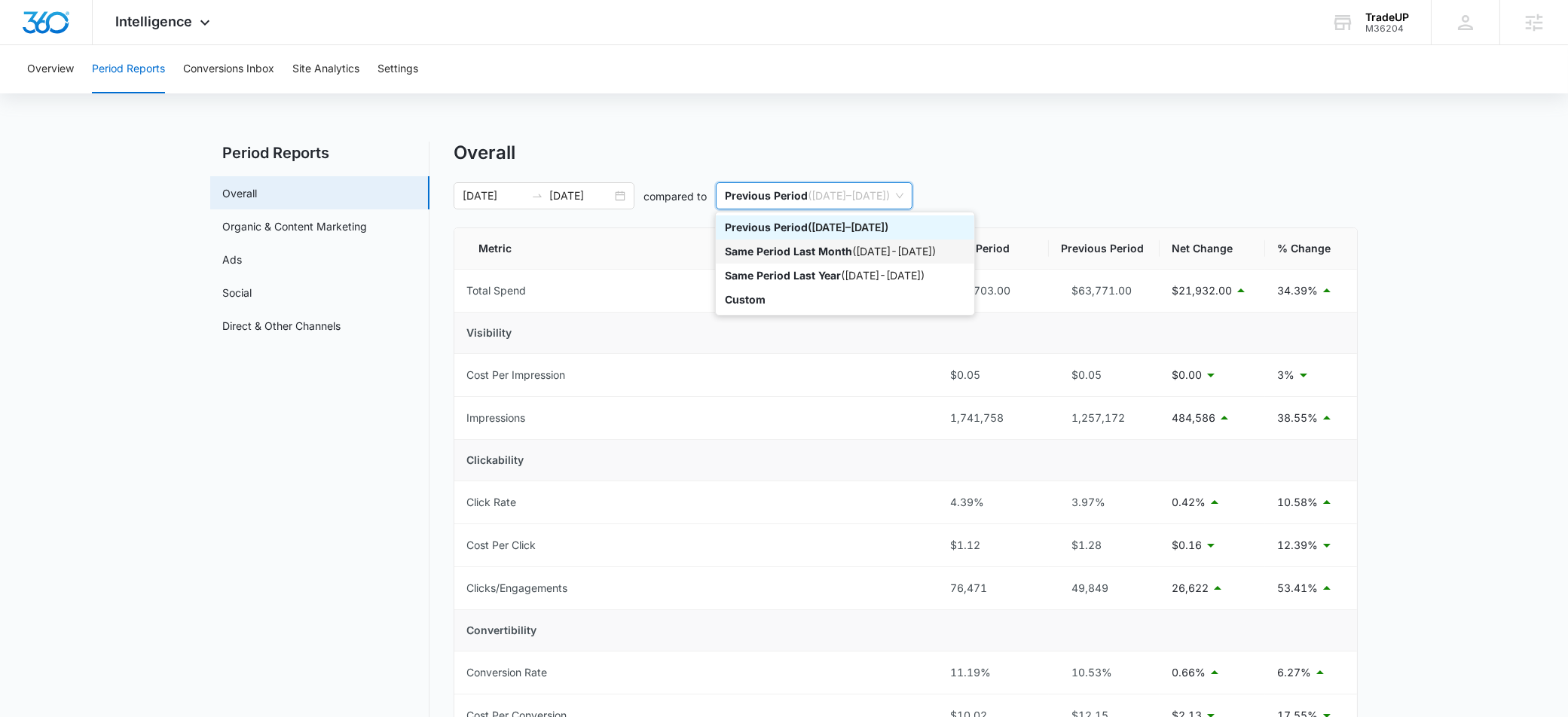
click at [853, 249] on div "Same Period Last Month ( 06/19/2025 - 07/13/2025 )" at bounding box center [844, 251] width 240 height 17
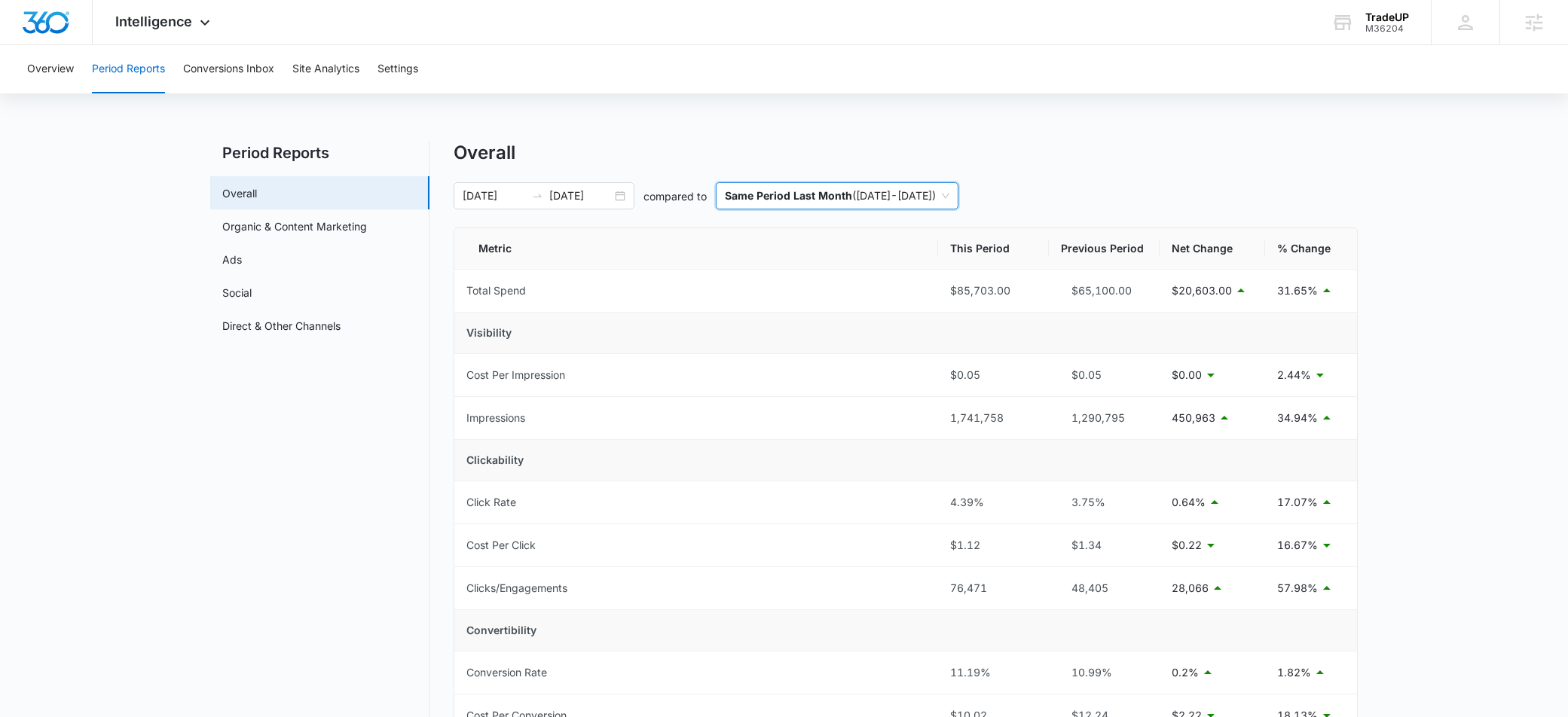
click at [1451, 418] on main "Period Reports Overall Organic & Content Marketing Ads Social Direct & Other Ch…" at bounding box center [784, 732] width 1568 height 1180
click at [53, 218] on main "Period Reports Overall Organic & Content Marketing Ads Social Direct & Other Ch…" at bounding box center [784, 732] width 1568 height 1180
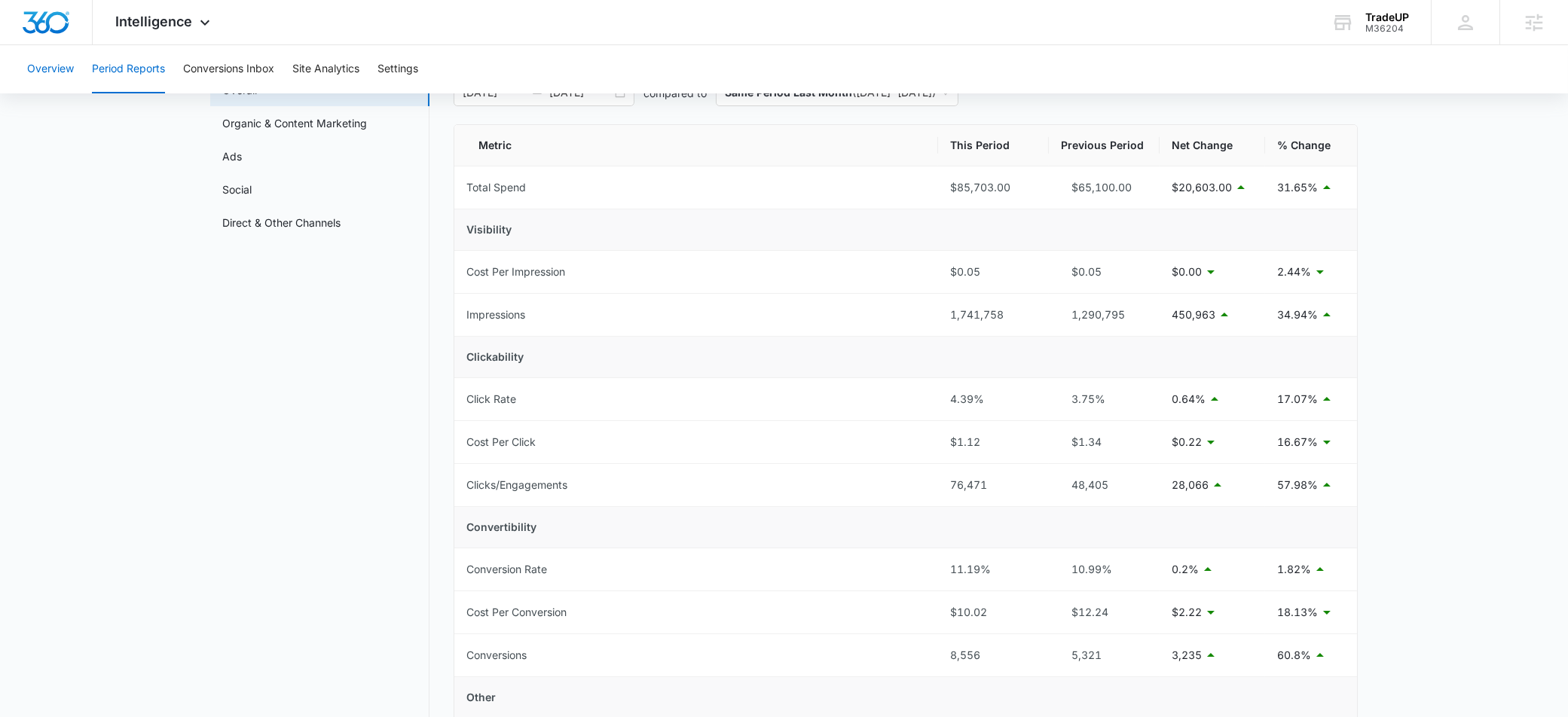
scroll to position [94, 0]
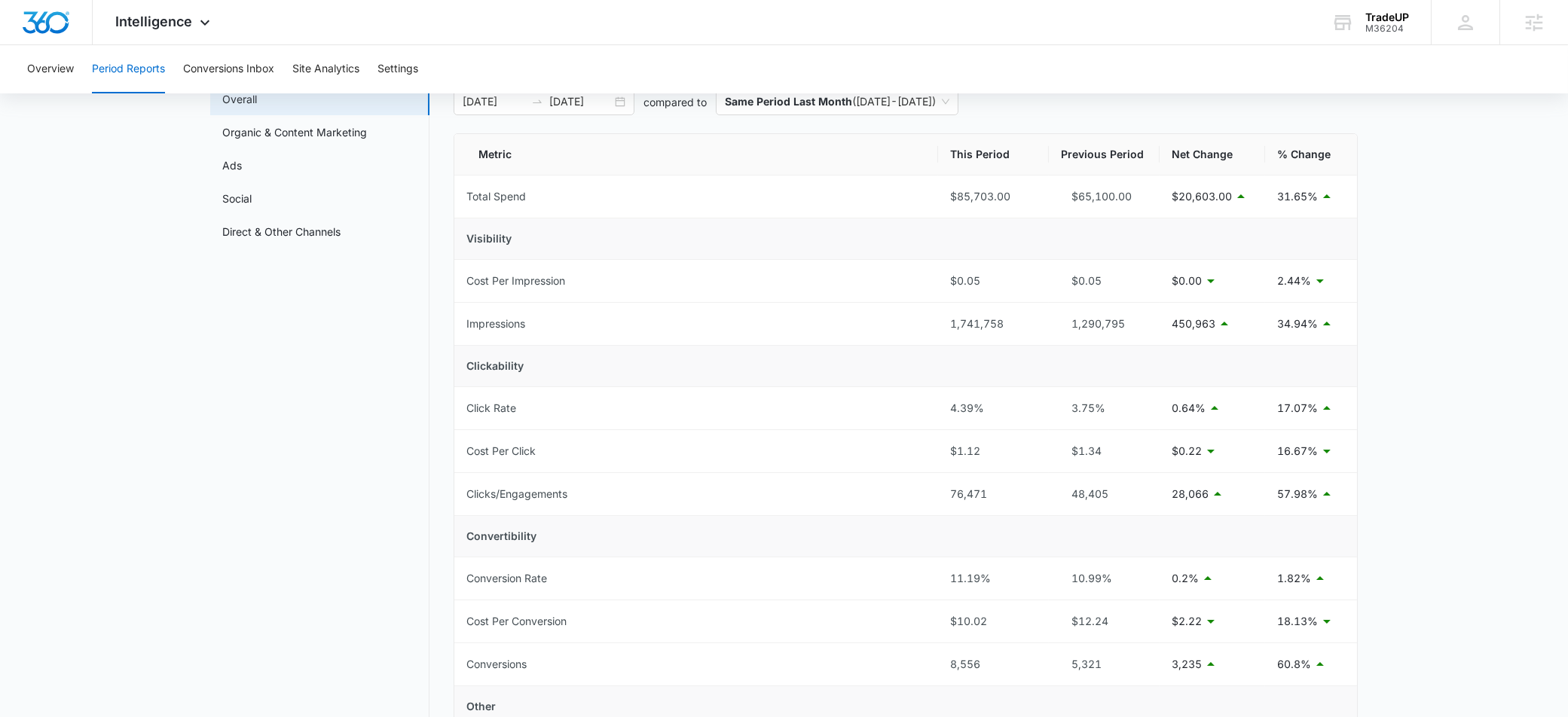
click at [1413, 561] on main "Period Reports Overall Organic & Content Marketing Ads Social Direct & Other Ch…" at bounding box center [784, 638] width 1568 height 1180
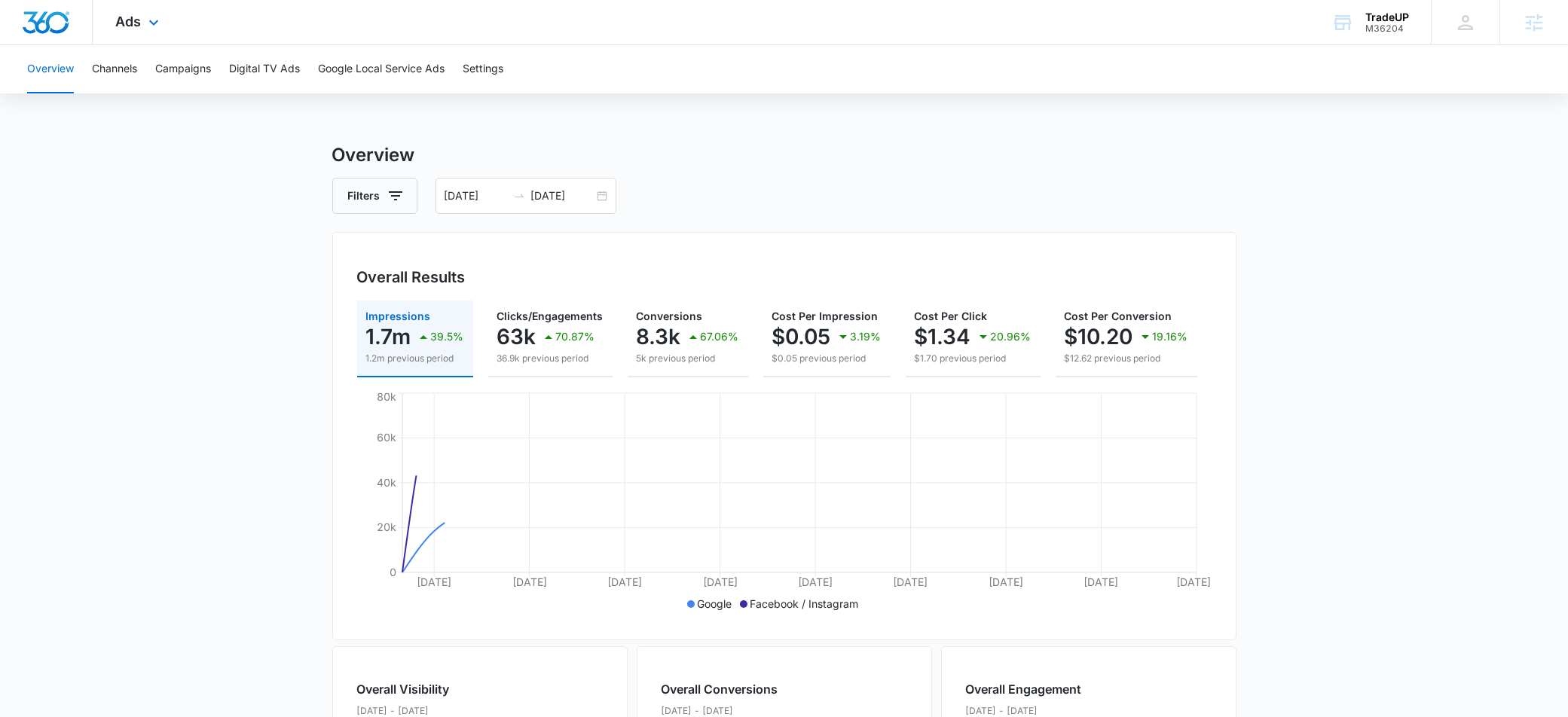
click at [142, 21] on div "Ads Apps Reputation Websites Forms CRM Email Social Shop Payments POS Content A…" at bounding box center [138, 22] width 93 height 45
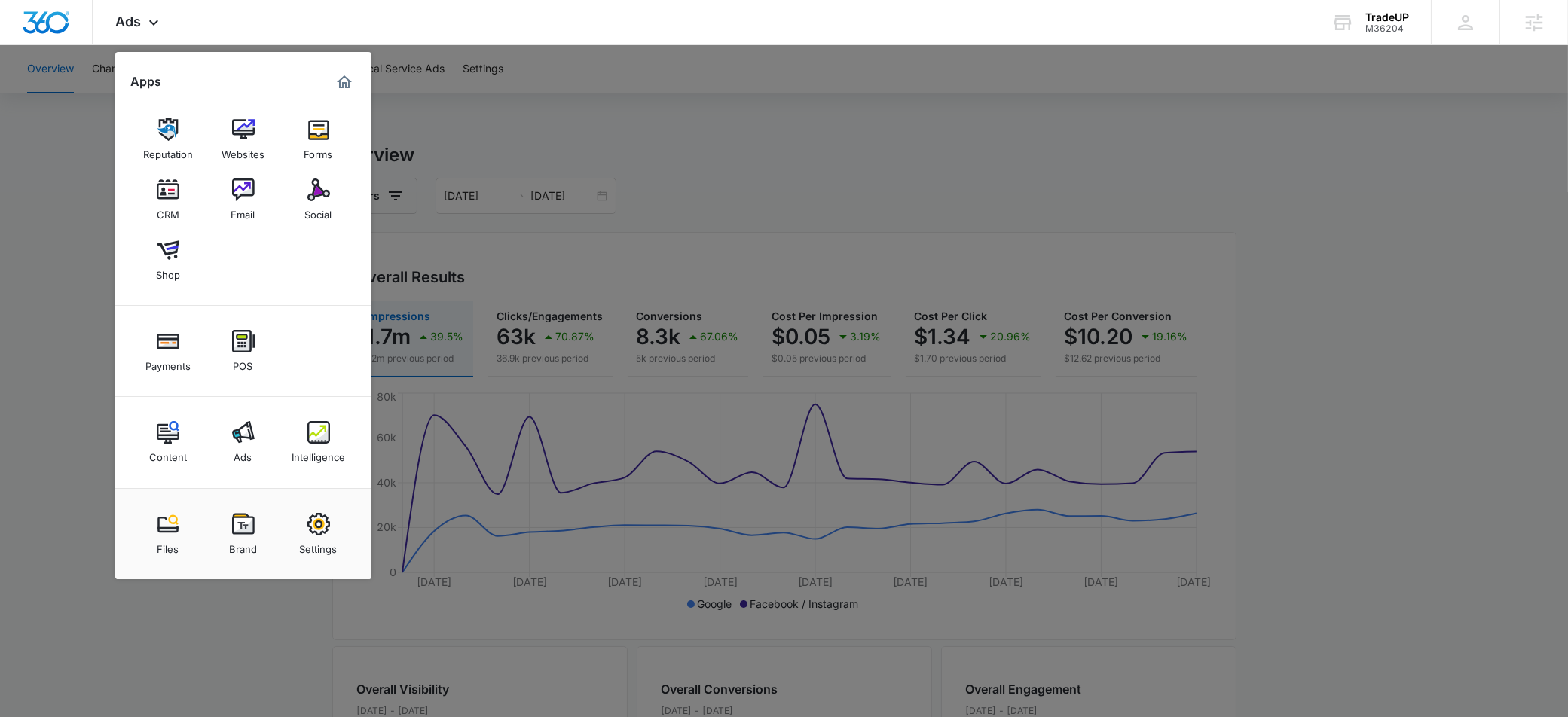
click at [50, 285] on div at bounding box center [784, 358] width 1568 height 717
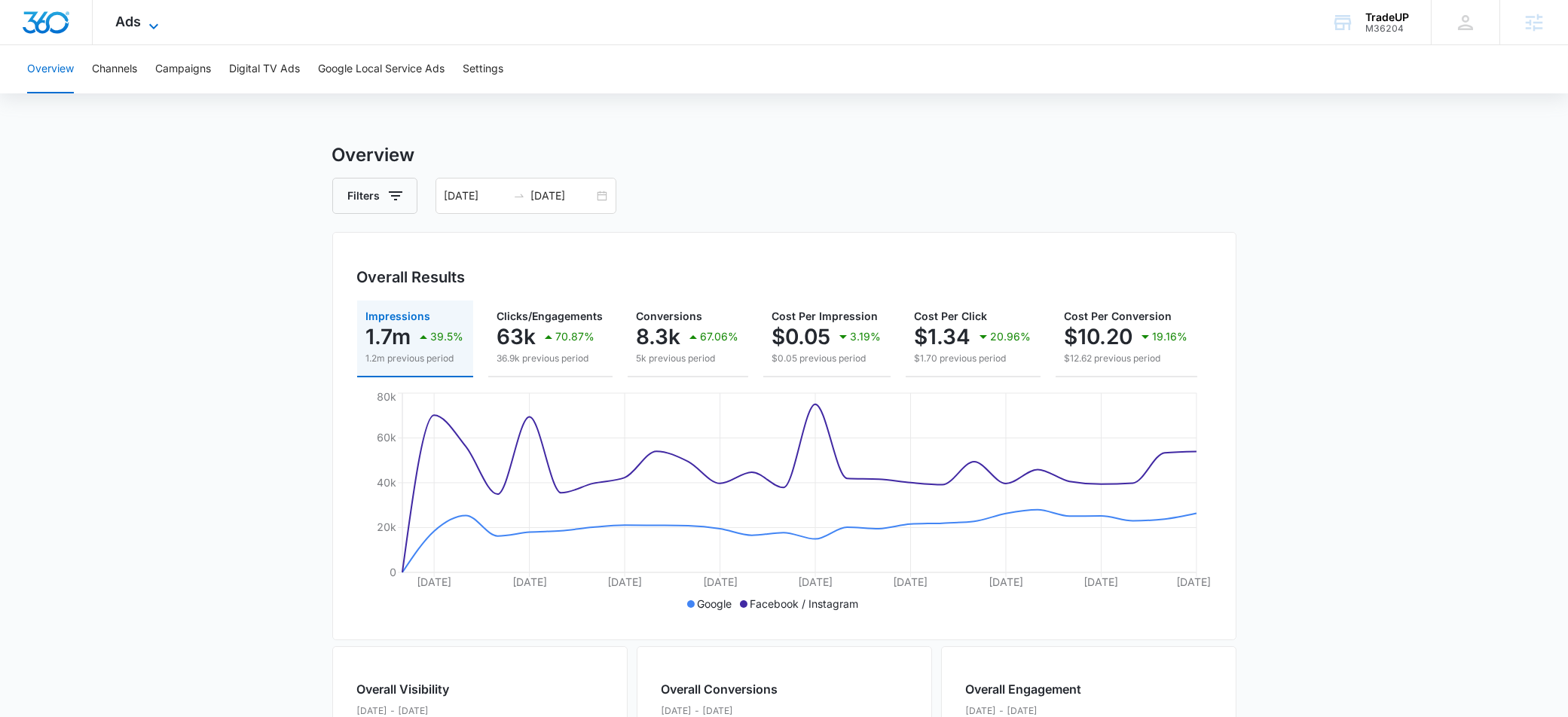
click at [137, 22] on span "Ads" at bounding box center [127, 22] width 25 height 16
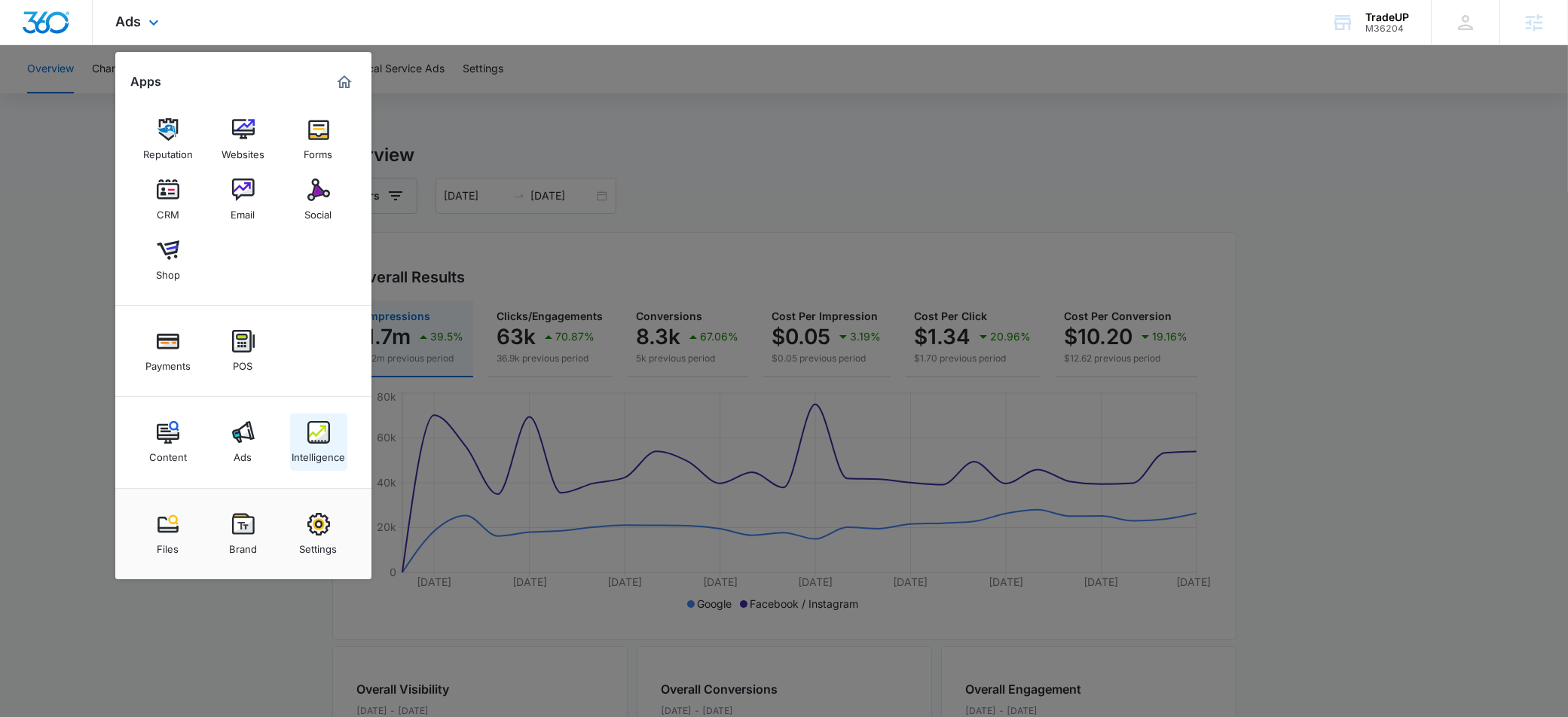
click at [333, 444] on div "Intelligence" at bounding box center [318, 453] width 53 height 20
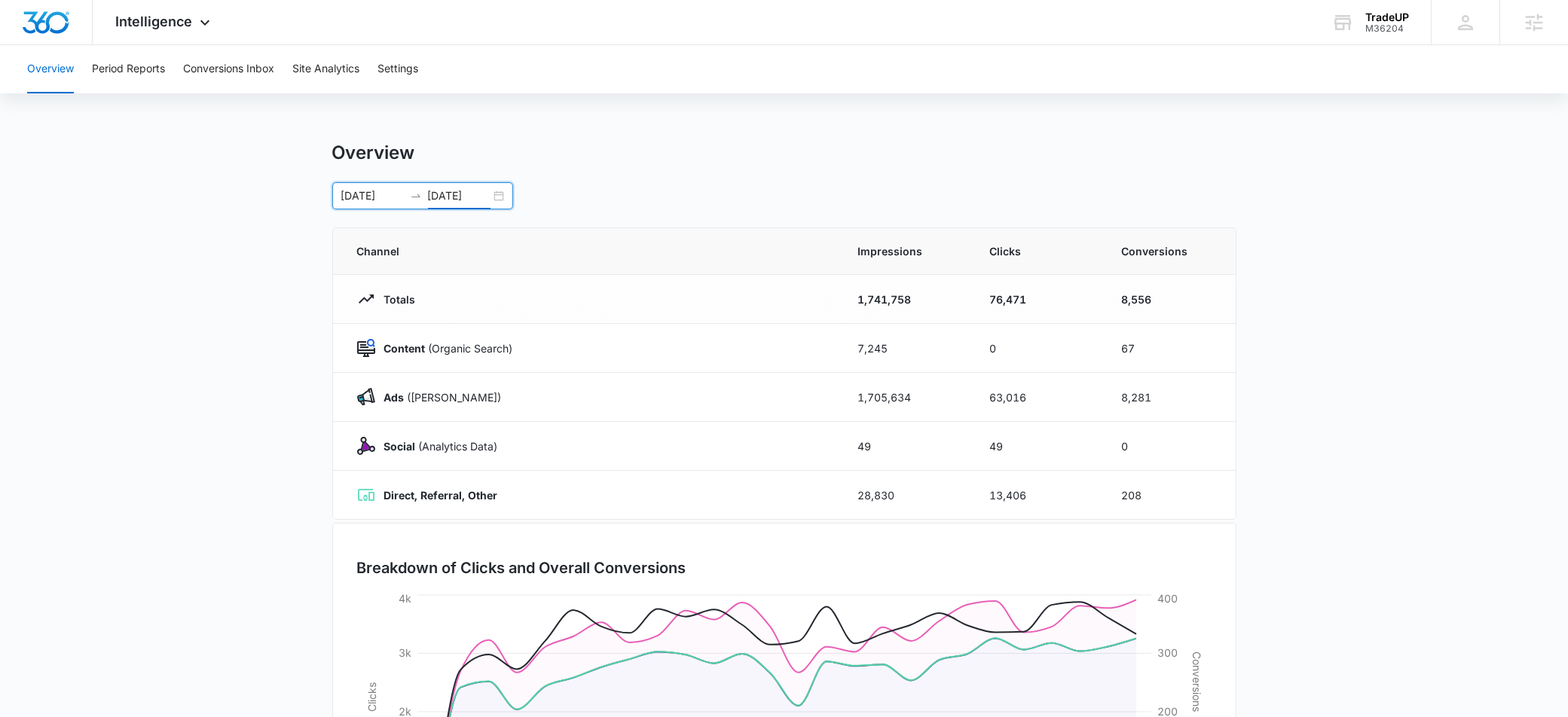
click at [464, 193] on input "[DATE]" at bounding box center [459, 196] width 63 height 17
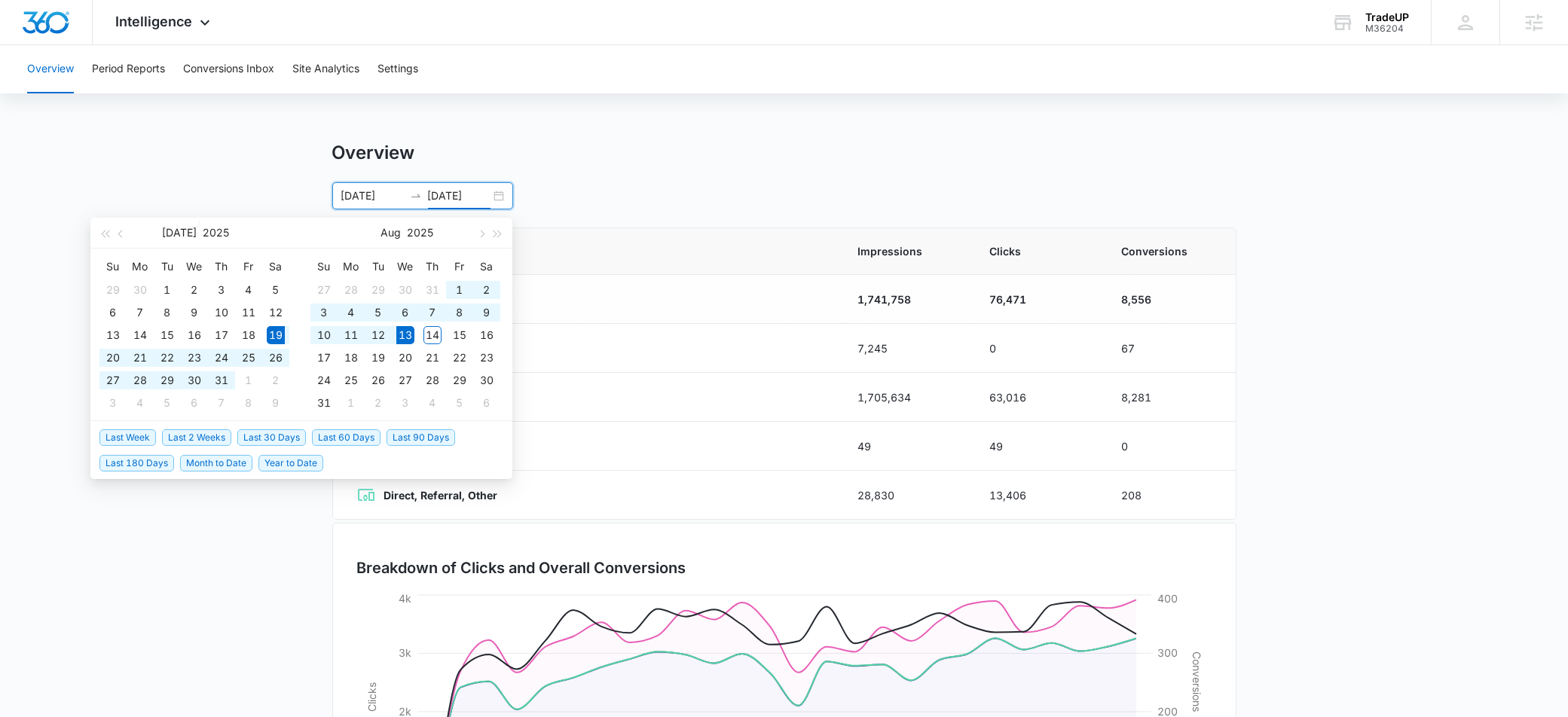
type input "[DATE]"
click at [340, 440] on span "Last 60 Days" at bounding box center [346, 437] width 68 height 17
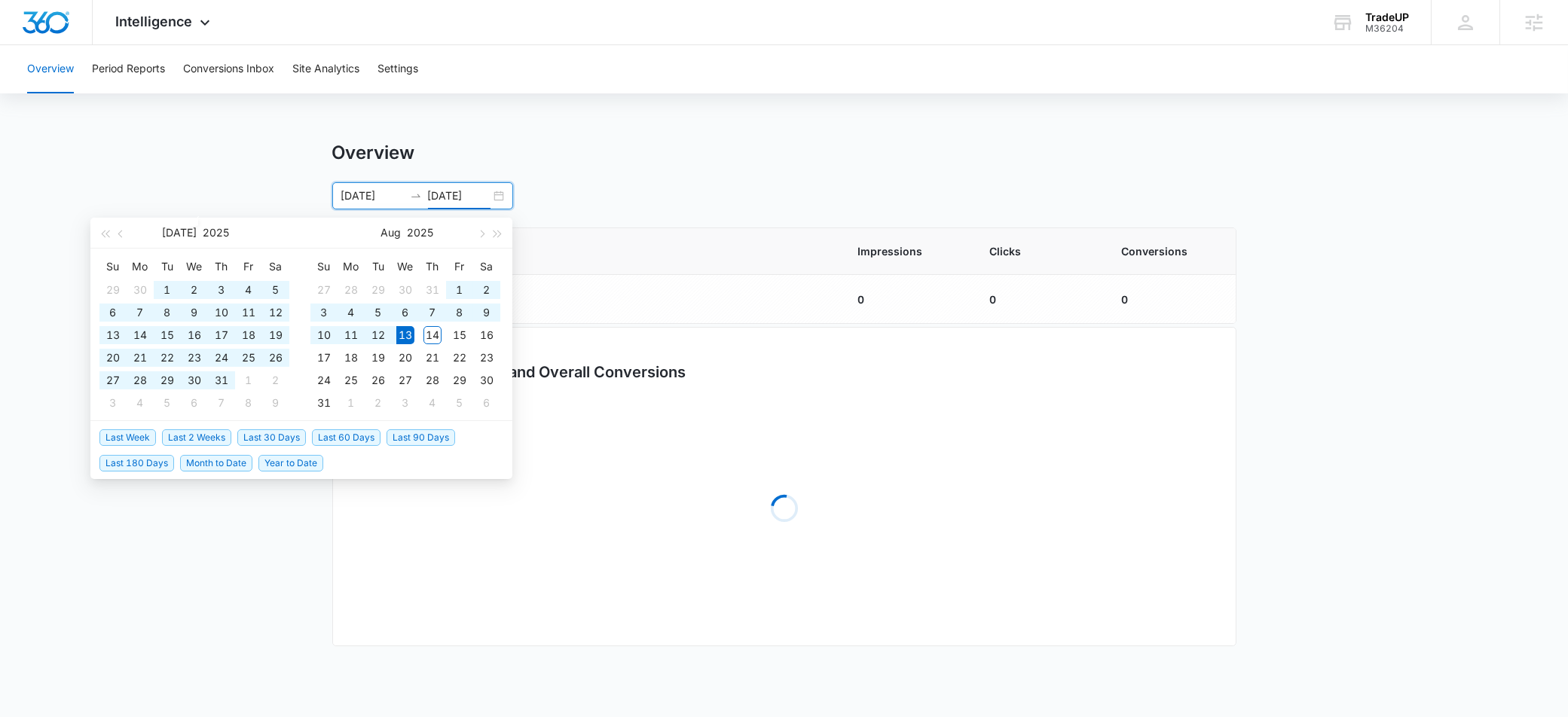
type input "[DATE]"
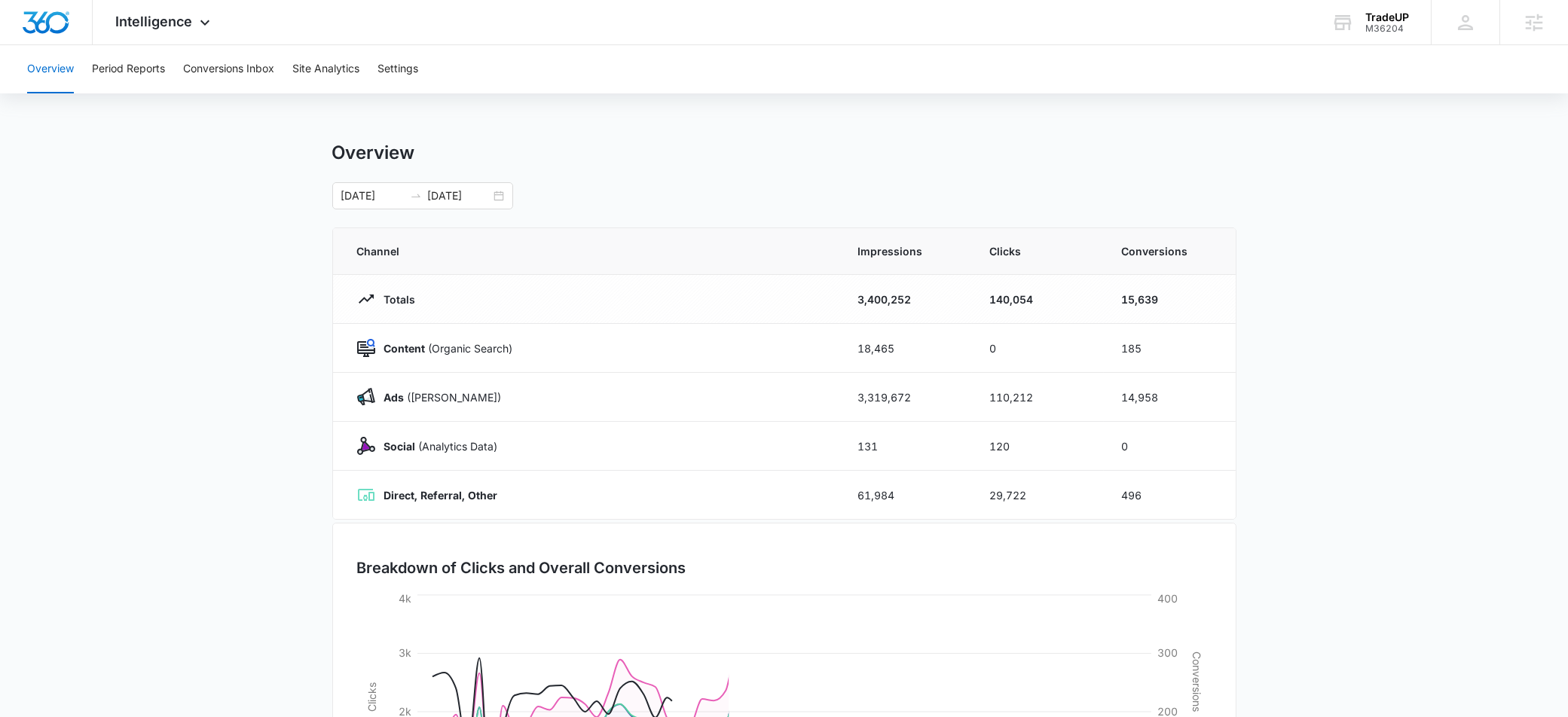
click at [266, 599] on main "Overview [DATE] [DATE] [DATE] Su Mo Tu We Th Fr Sa 29 30 1 2 3 4 5 6 7 8 9 10 1…" at bounding box center [784, 538] width 1568 height 791
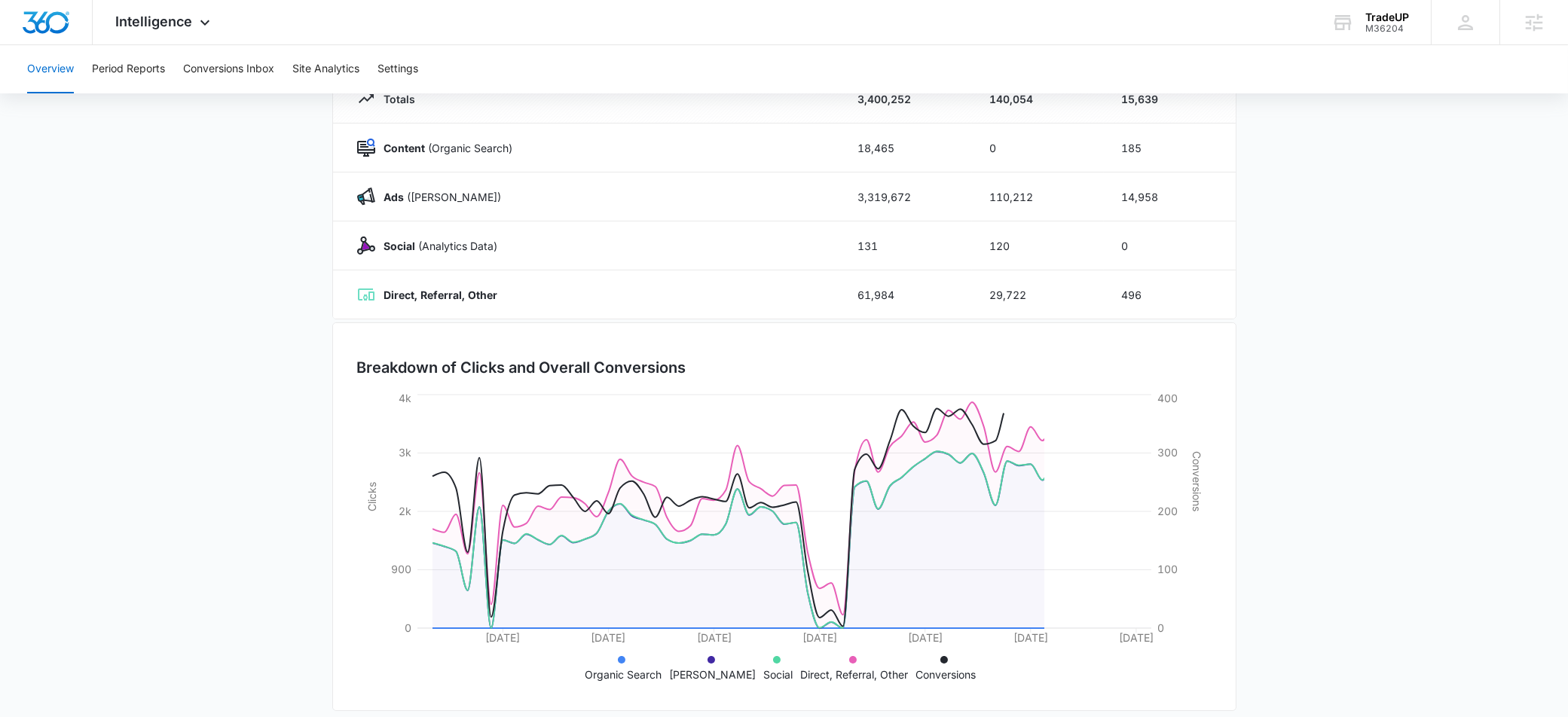
scroll to position [216, 0]
